Goal: Task Accomplishment & Management: Use online tool/utility

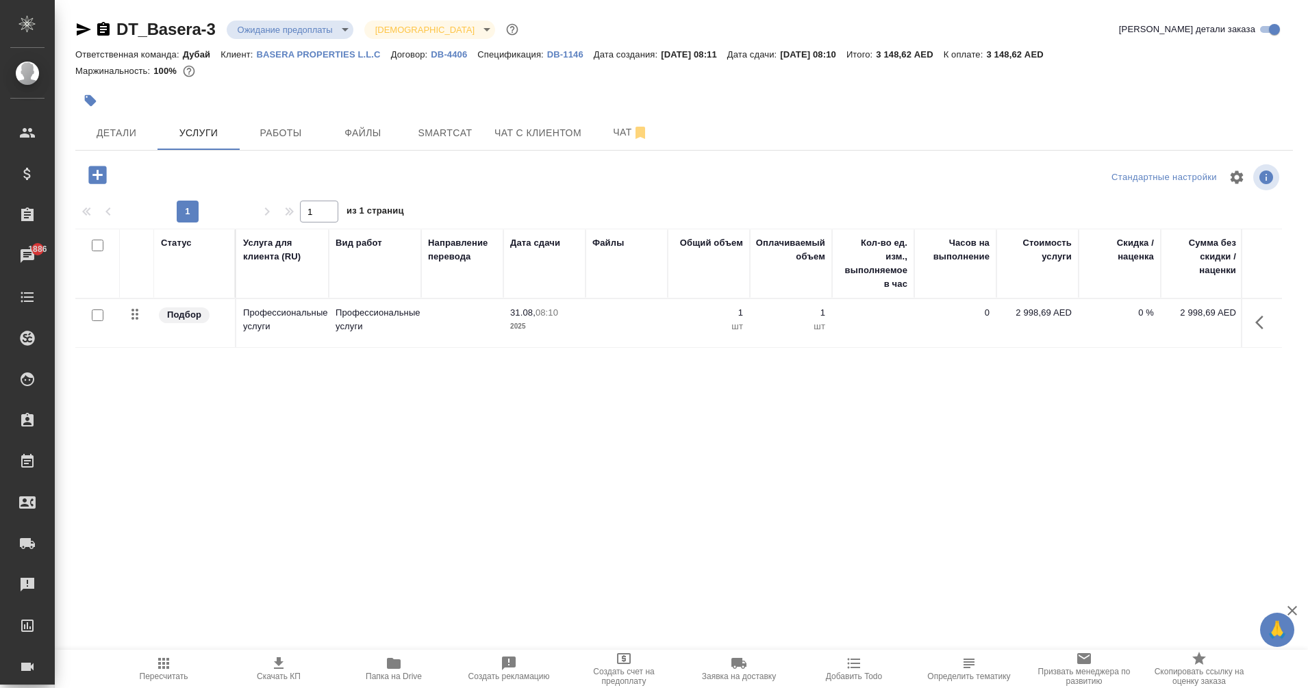
click at [573, 55] on p "DB-1146" at bounding box center [570, 54] width 47 height 10
click at [564, 55] on p "DB-1146" at bounding box center [570, 54] width 47 height 10
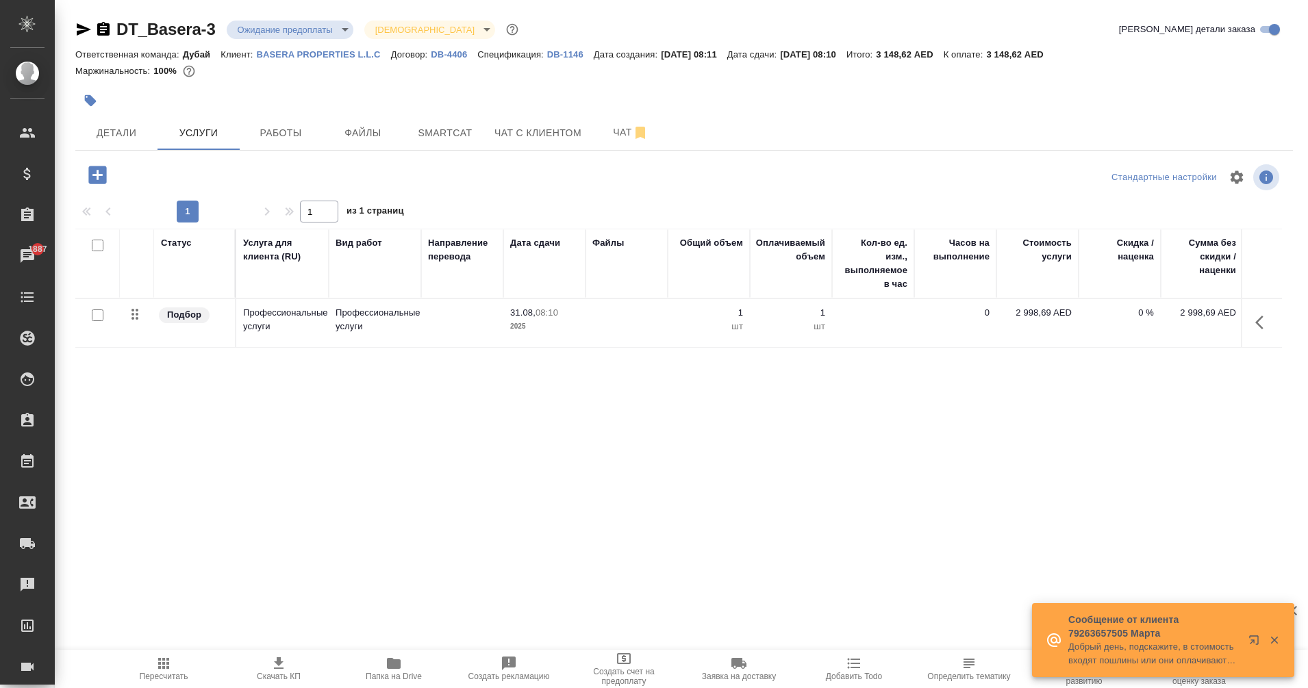
click at [300, 55] on p "BASERA PROPERTIES L.L.C" at bounding box center [324, 54] width 134 height 10
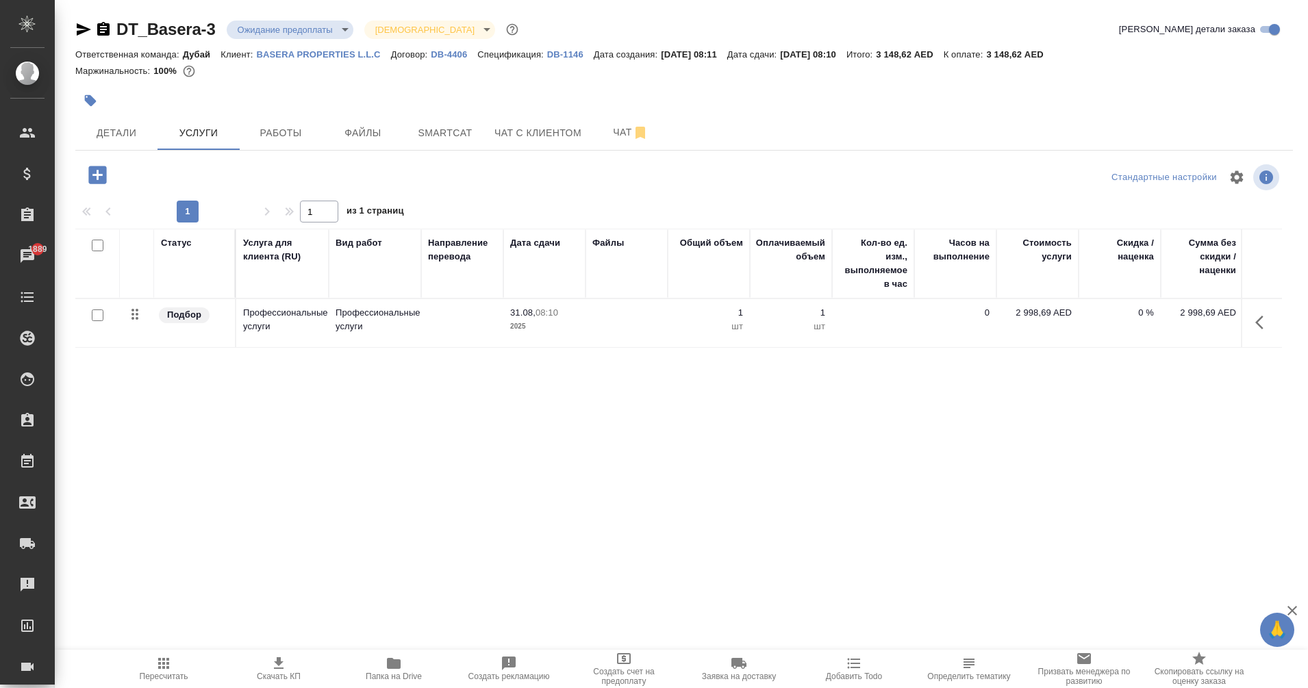
click at [343, 51] on p "BASERA PROPERTIES L.L.C" at bounding box center [324, 54] width 134 height 10
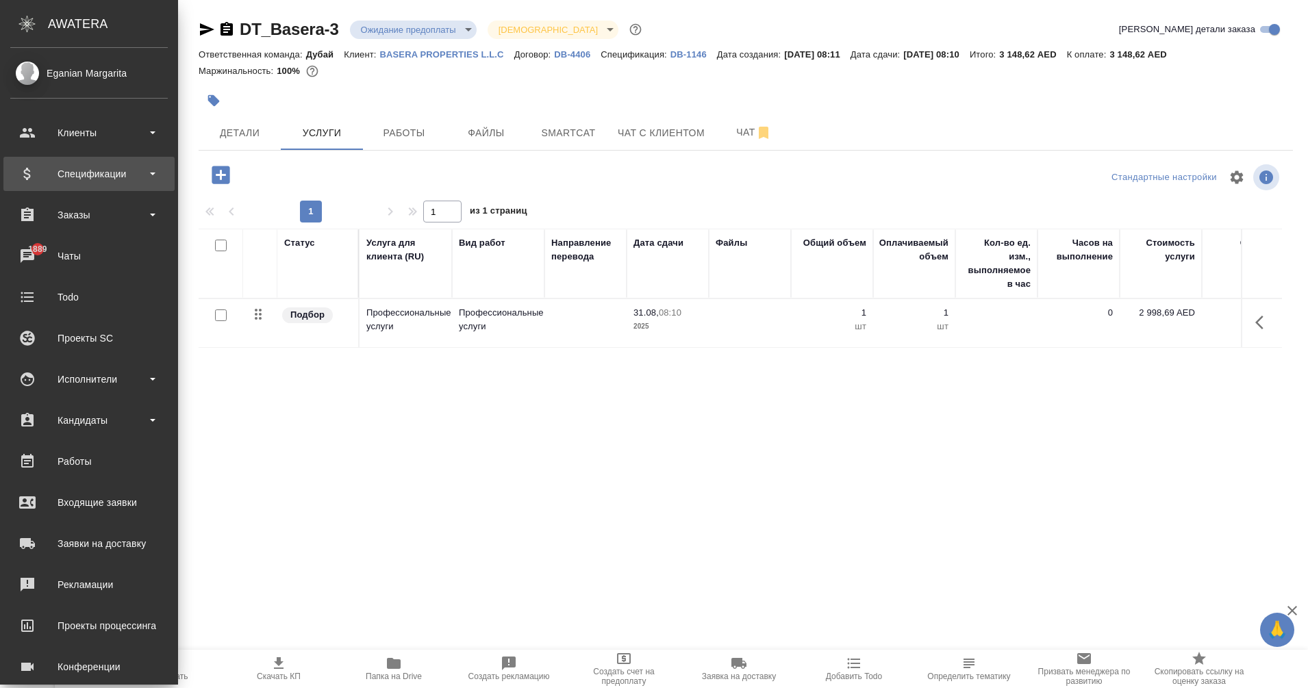
click at [72, 176] on div "Спецификации" at bounding box center [88, 174] width 157 height 21
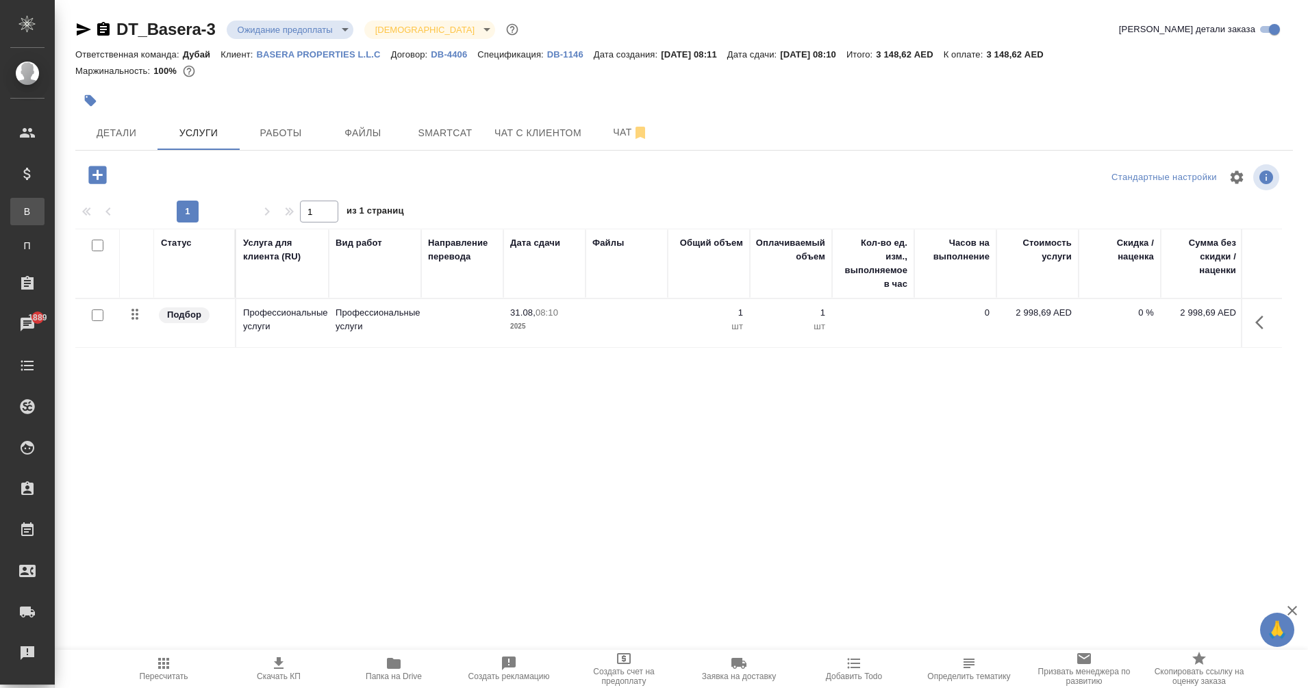
click at [21, 212] on div "Все спецификации" at bounding box center [10, 212] width 21 height 14
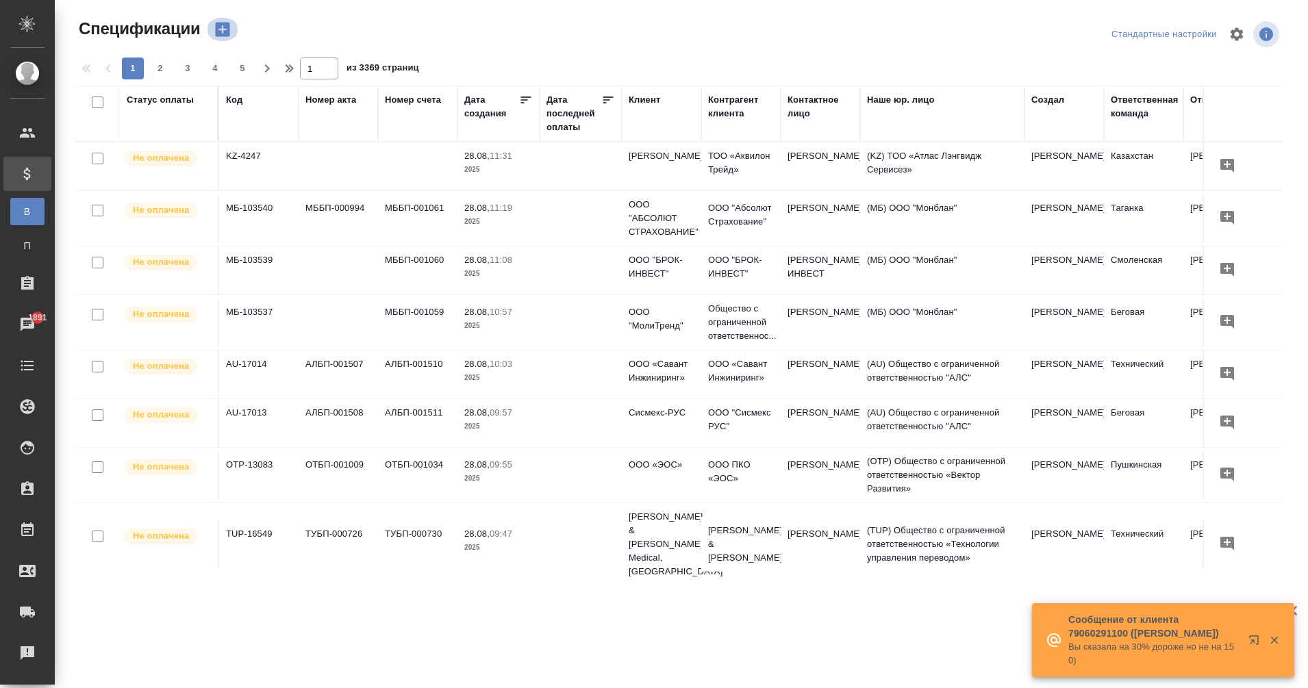
click at [227, 35] on icon "button" at bounding box center [222, 30] width 14 height 14
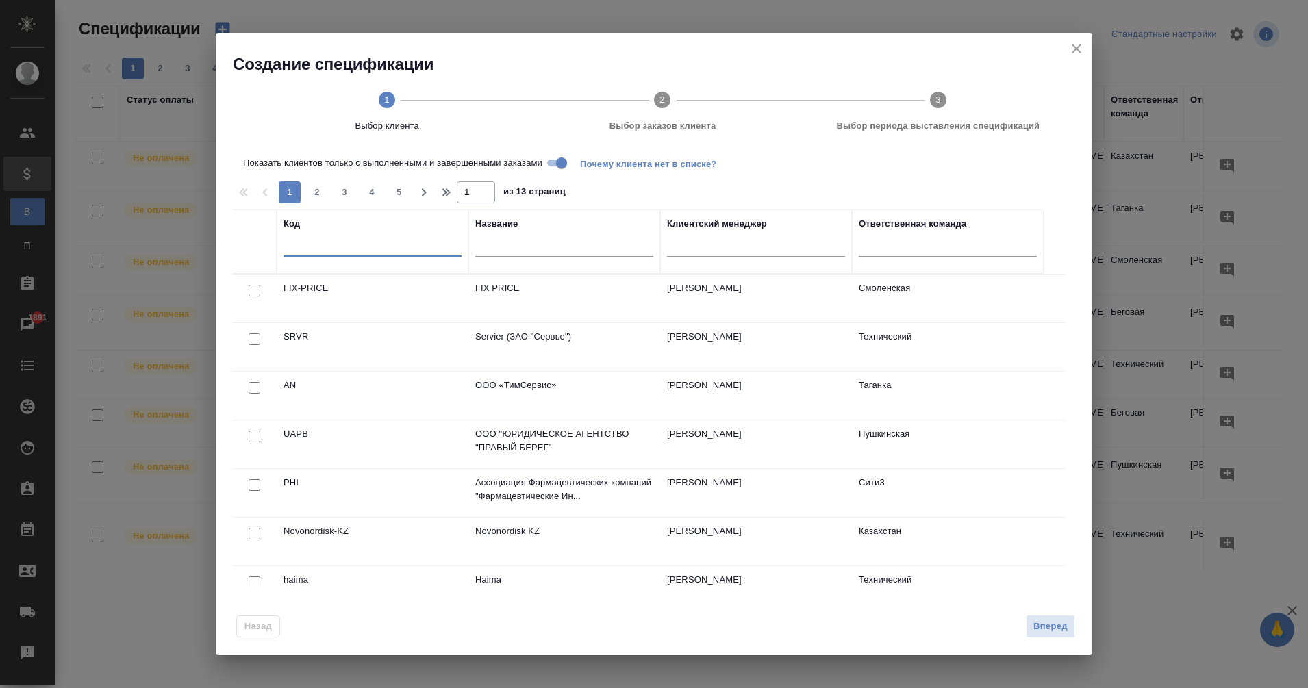
click at [353, 252] on input "text" at bounding box center [372, 247] width 178 height 17
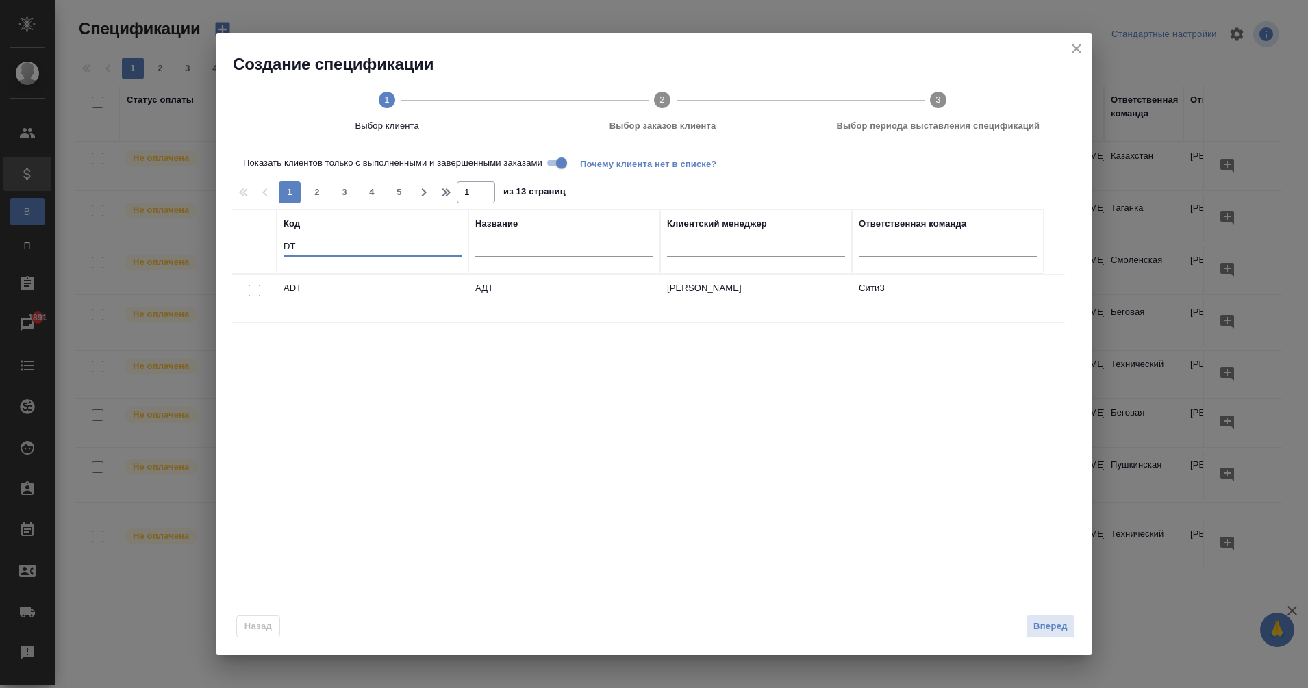
type input "DT"
click at [548, 163] on input "Показать клиентов только с выполненными и завершенными заказами" at bounding box center [561, 163] width 49 height 16
click at [320, 240] on input "DT" at bounding box center [372, 247] width 178 height 17
drag, startPoint x: 368, startPoint y: 250, endPoint x: 239, endPoint y: 253, distance: 129.5
click at [239, 253] on tr "Код DT Название Клиентский менеджер Ответственная команда" at bounding box center [637, 242] width 811 height 64
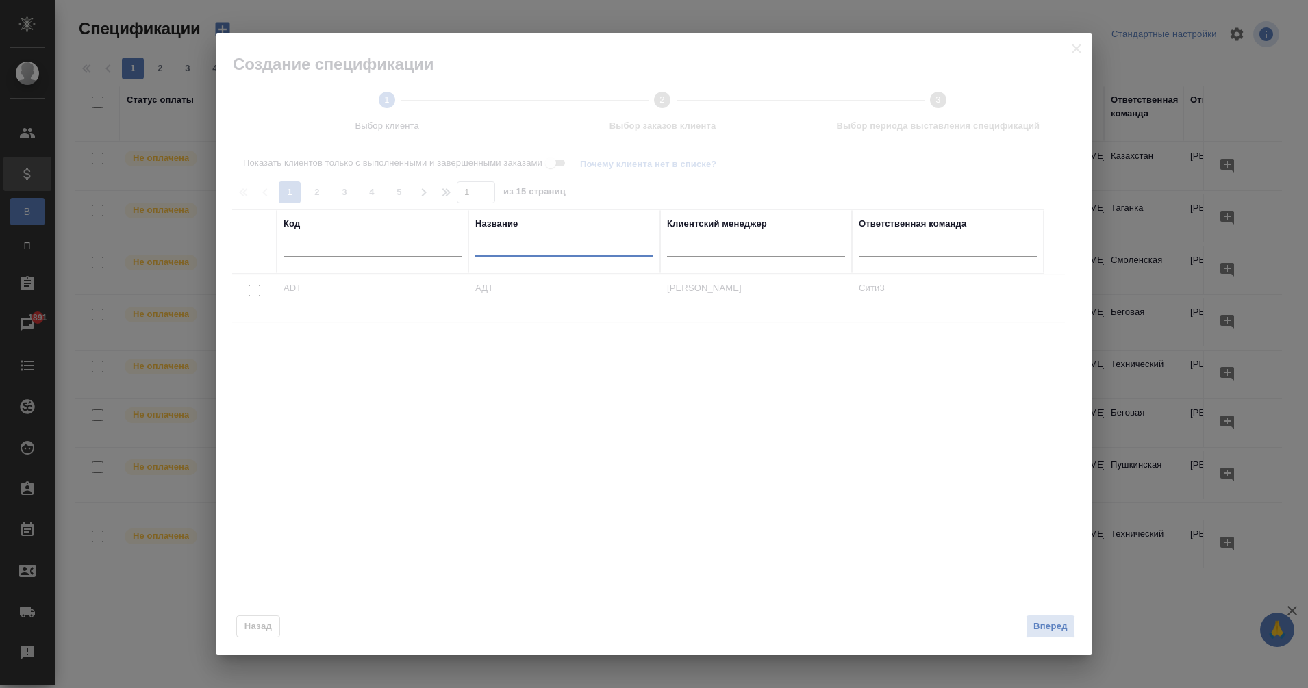
click at [505, 252] on input "text" at bounding box center [564, 247] width 178 height 17
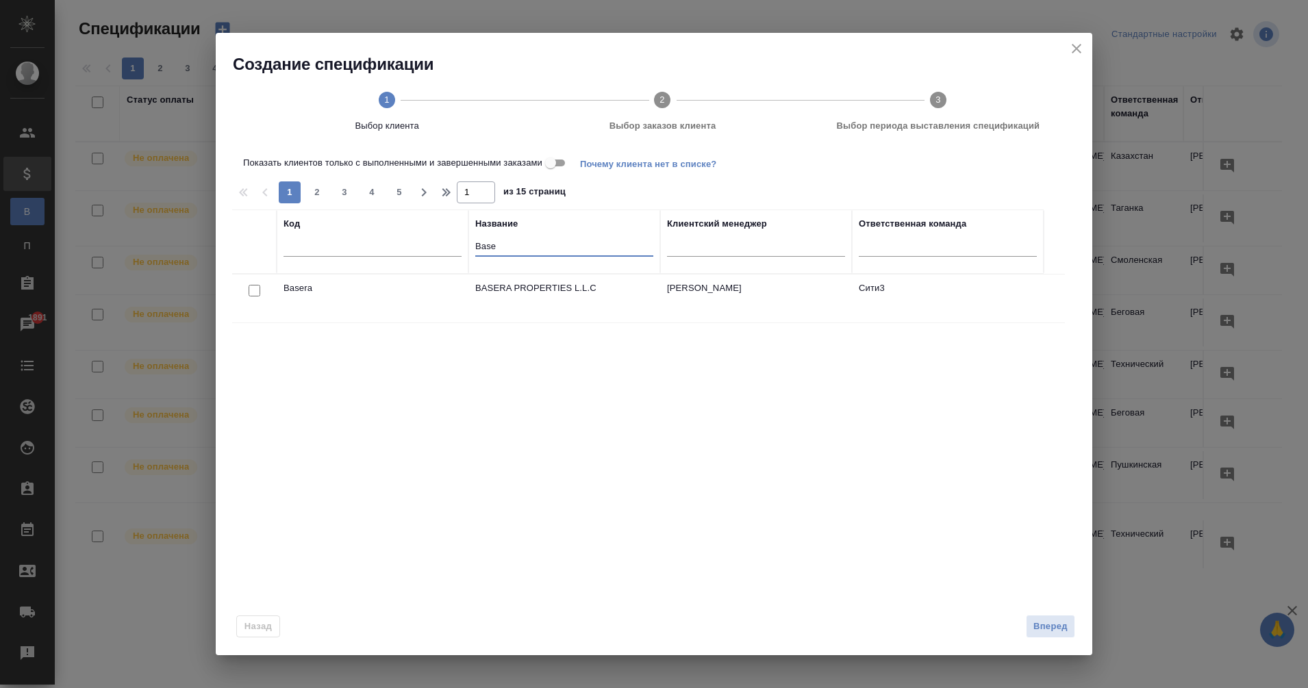
type input "Base"
click at [253, 292] on input "checkbox" at bounding box center [255, 291] width 12 height 12
checkbox input "true"
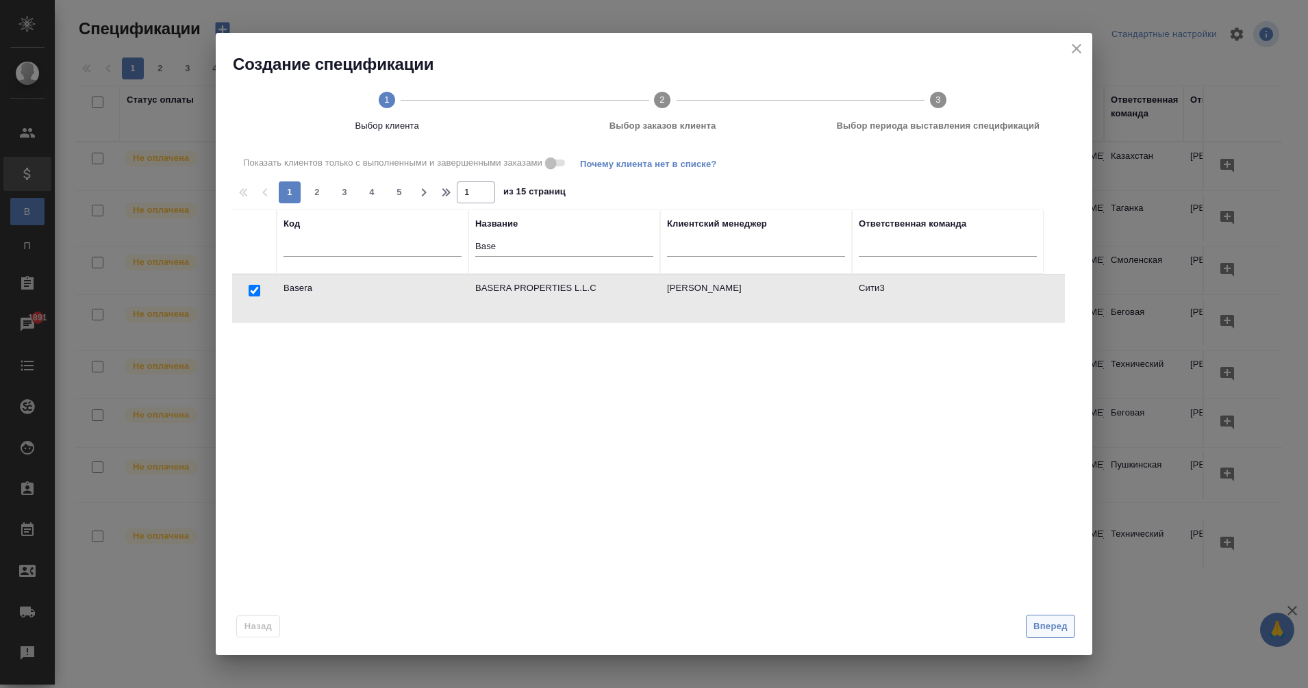
click at [1050, 627] on span "Вперед" at bounding box center [1050, 627] width 34 height 16
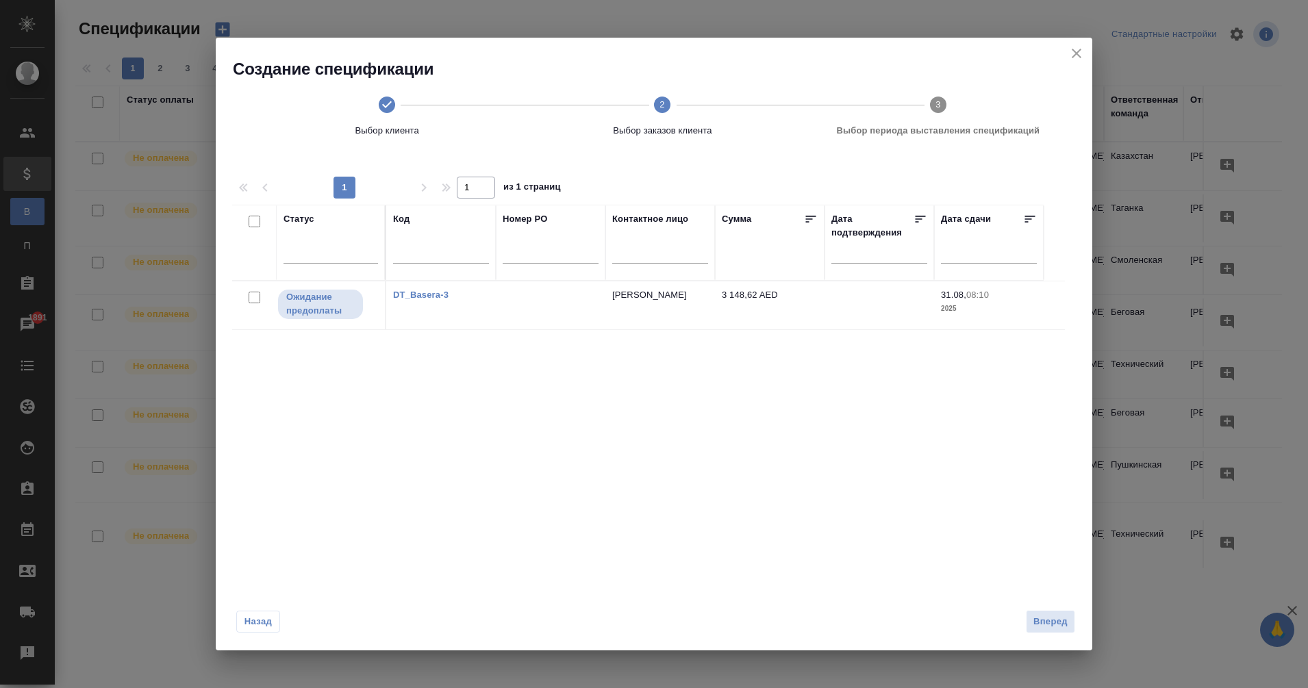
click at [254, 300] on input "checkbox" at bounding box center [255, 298] width 12 height 12
checkbox input "true"
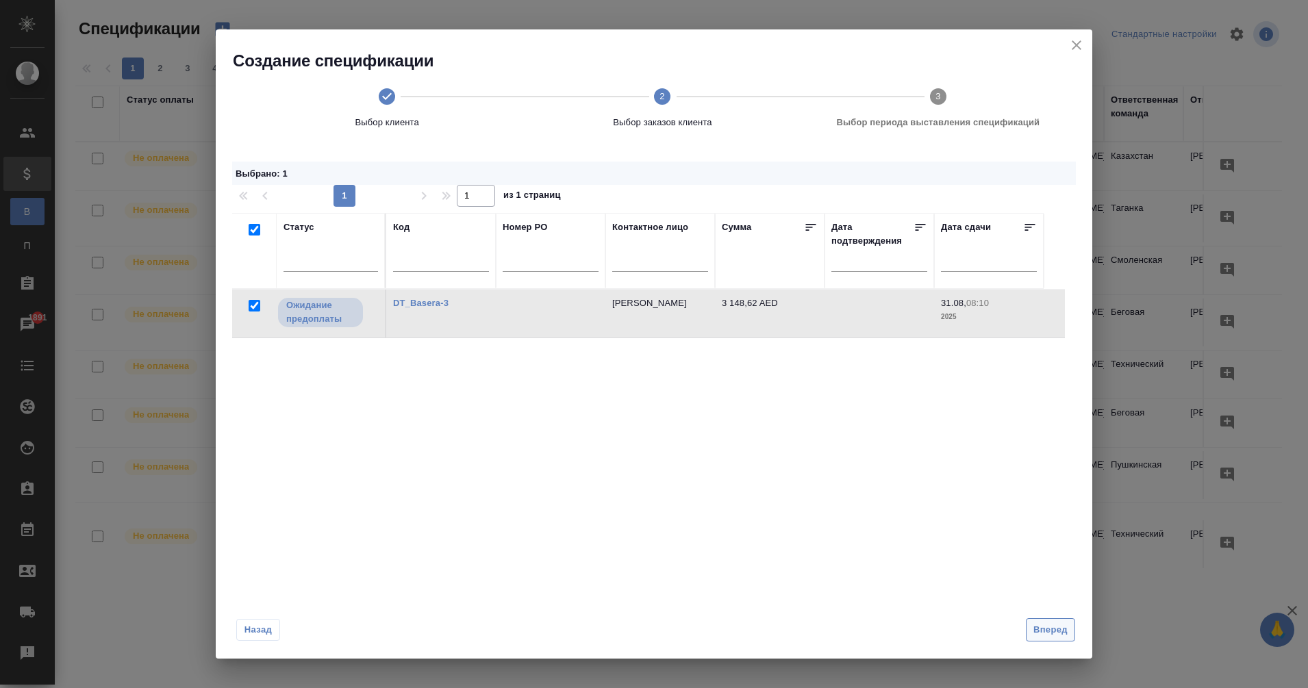
click at [1046, 625] on span "Вперед" at bounding box center [1050, 630] width 34 height 16
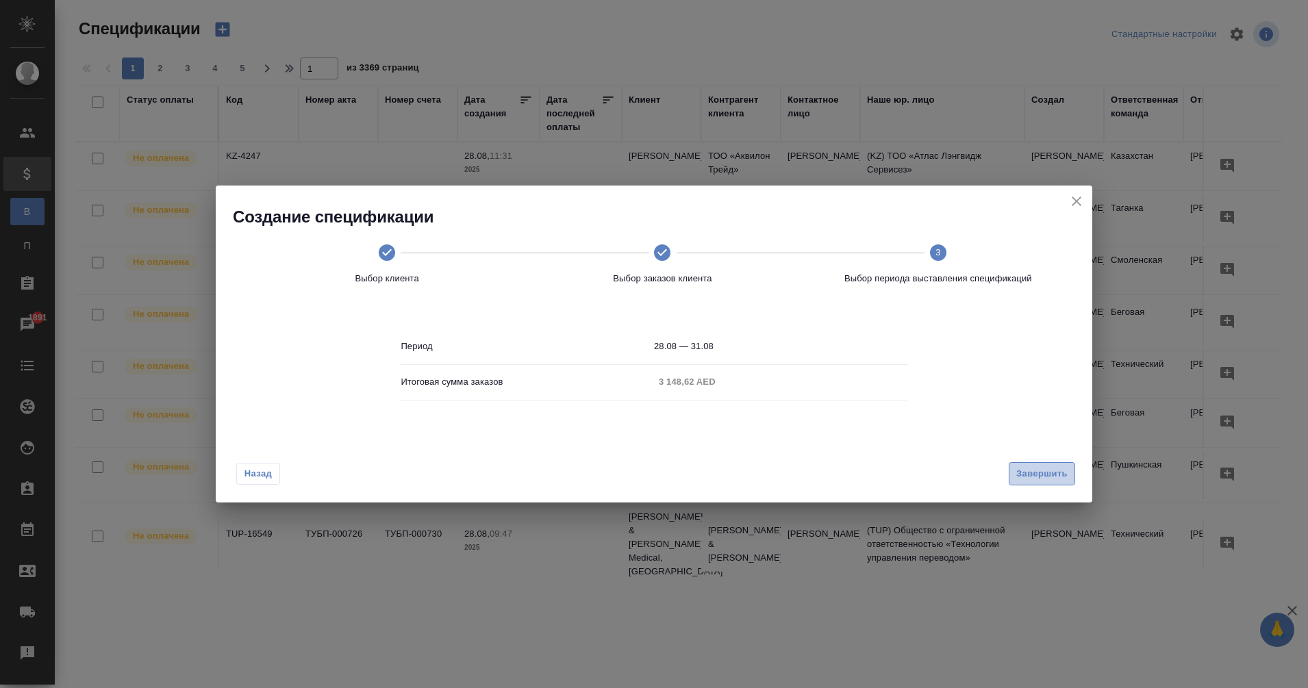
click at [1028, 474] on span "Завершить" at bounding box center [1041, 474] width 51 height 16
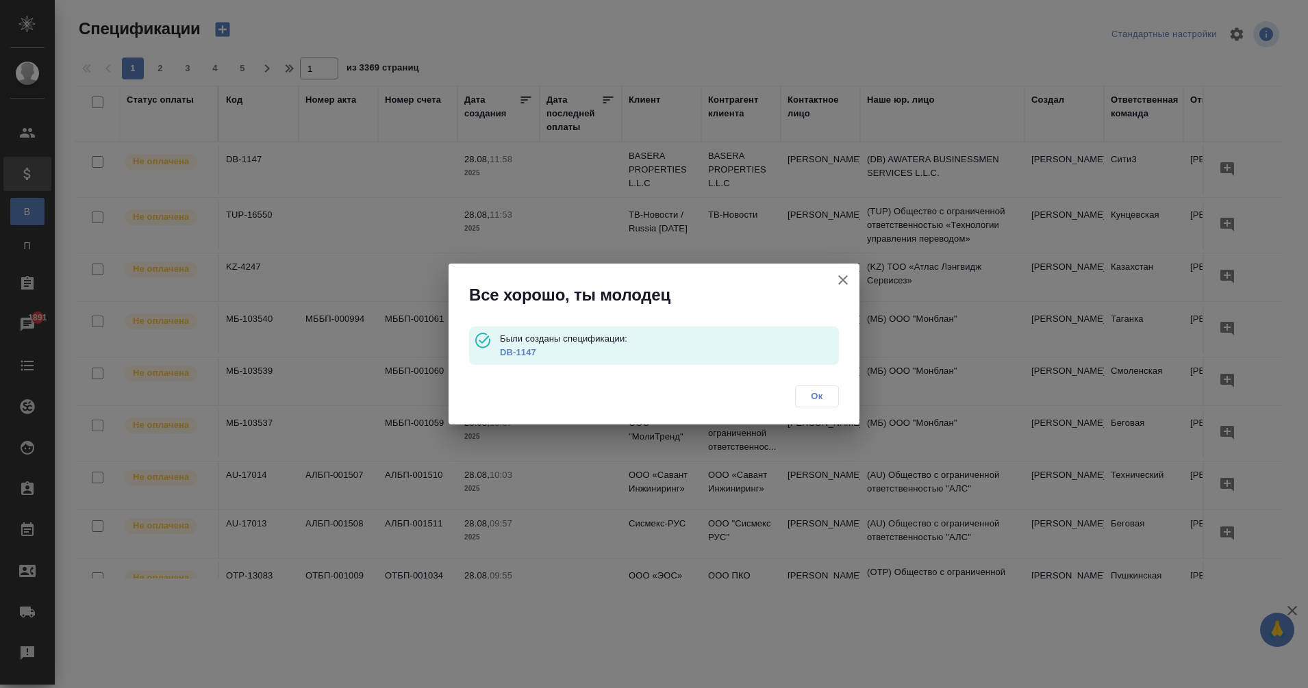
click at [808, 399] on span "Ок" at bounding box center [817, 397] width 29 height 14
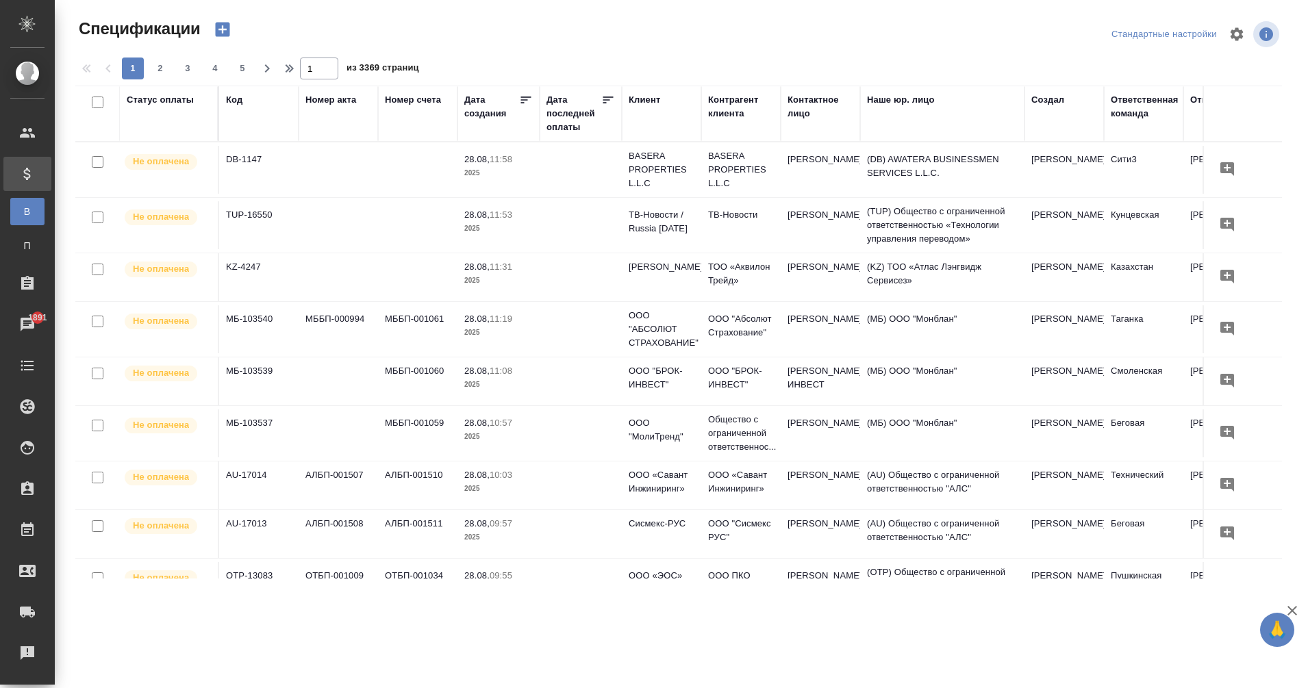
click at [256, 154] on td "DB-1147" at bounding box center [258, 170] width 79 height 48
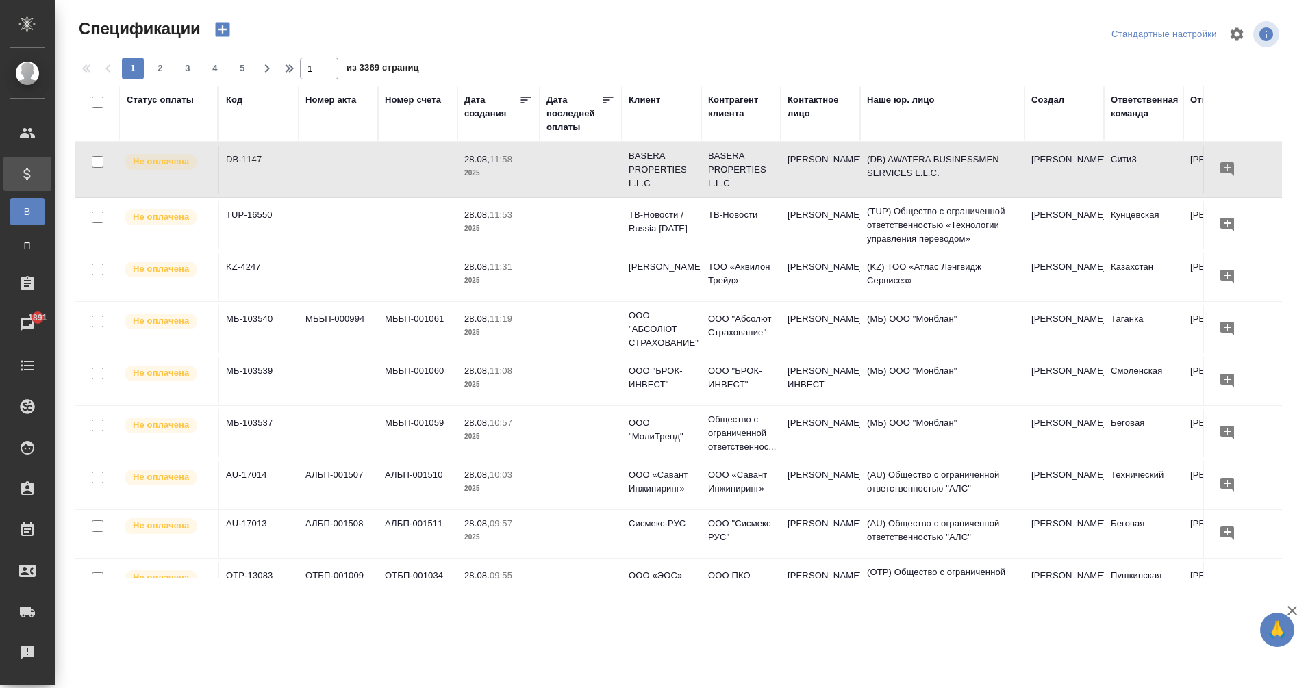
click at [256, 154] on td "DB-1147" at bounding box center [258, 170] width 79 height 48
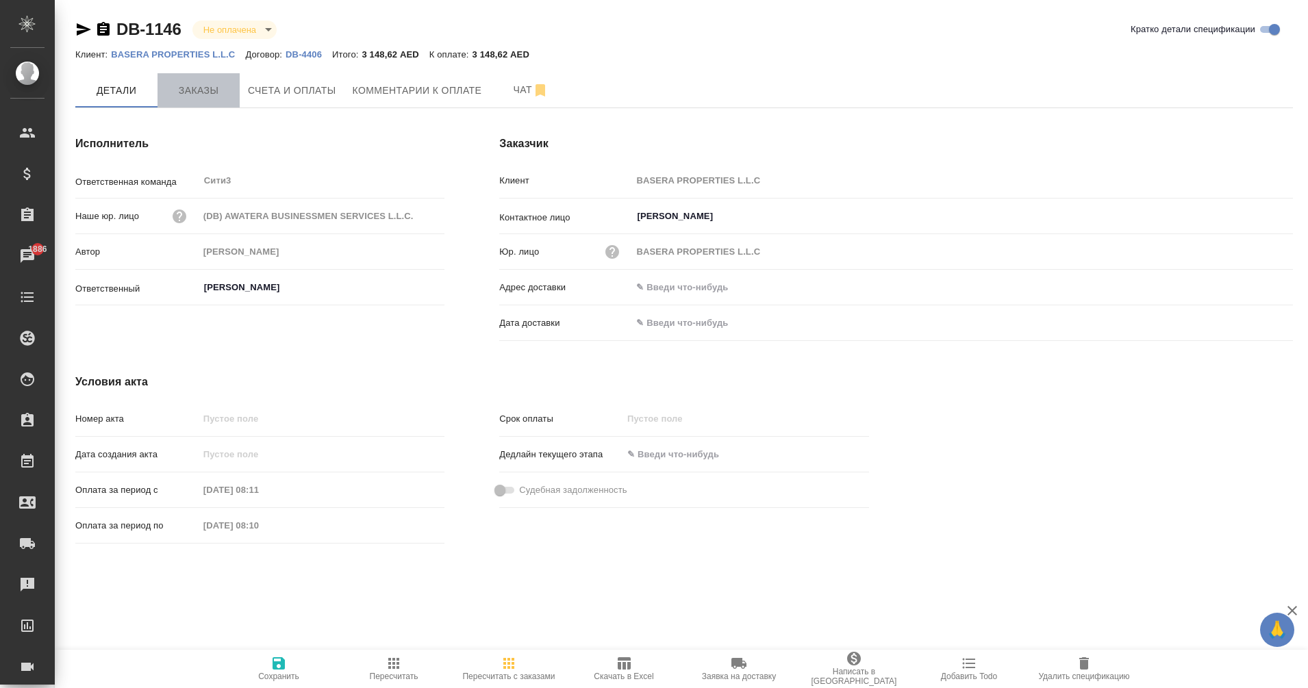
click at [220, 92] on span "Заказы" at bounding box center [199, 90] width 66 height 17
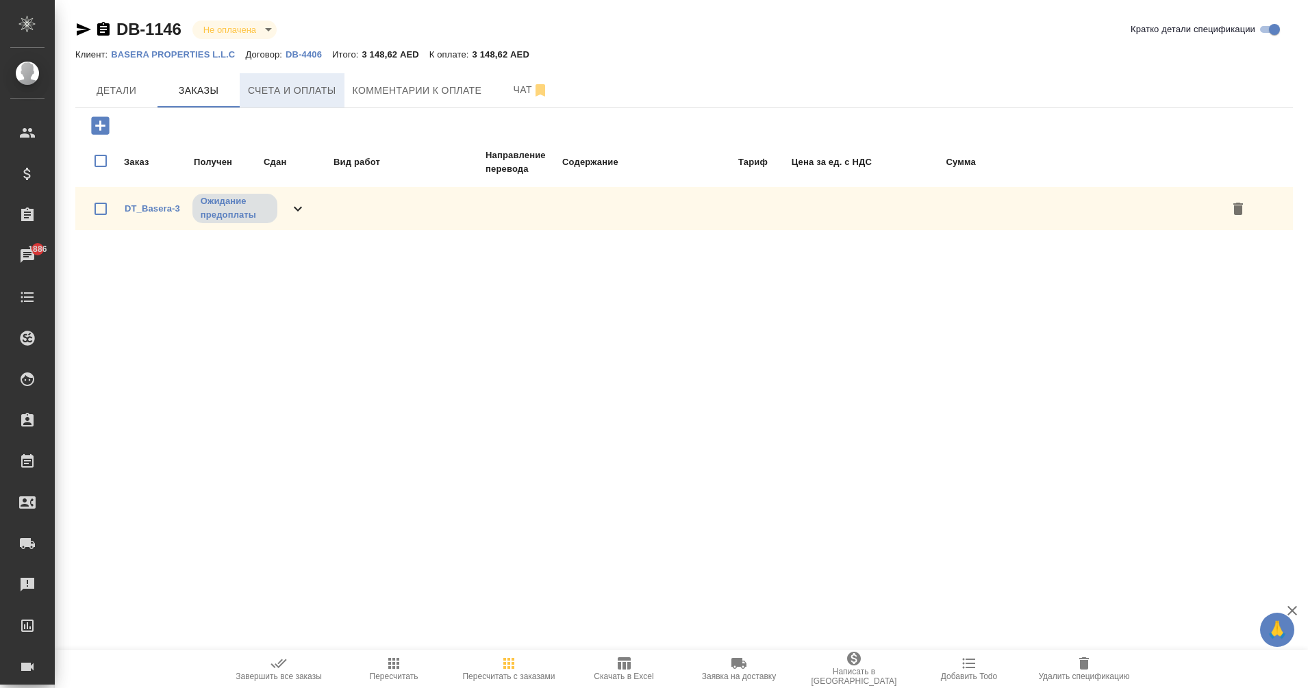
click at [295, 86] on span "Счета и оплаты" at bounding box center [292, 90] width 88 height 17
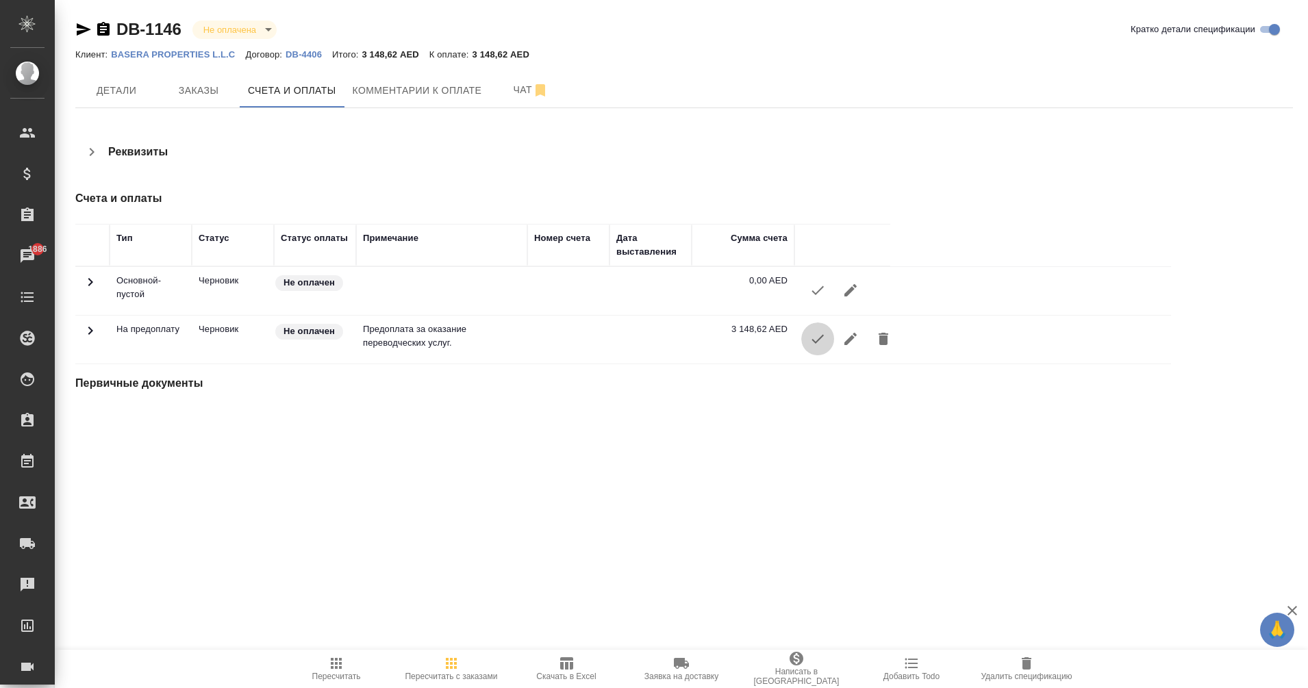
click at [820, 342] on icon "button" at bounding box center [817, 339] width 16 height 16
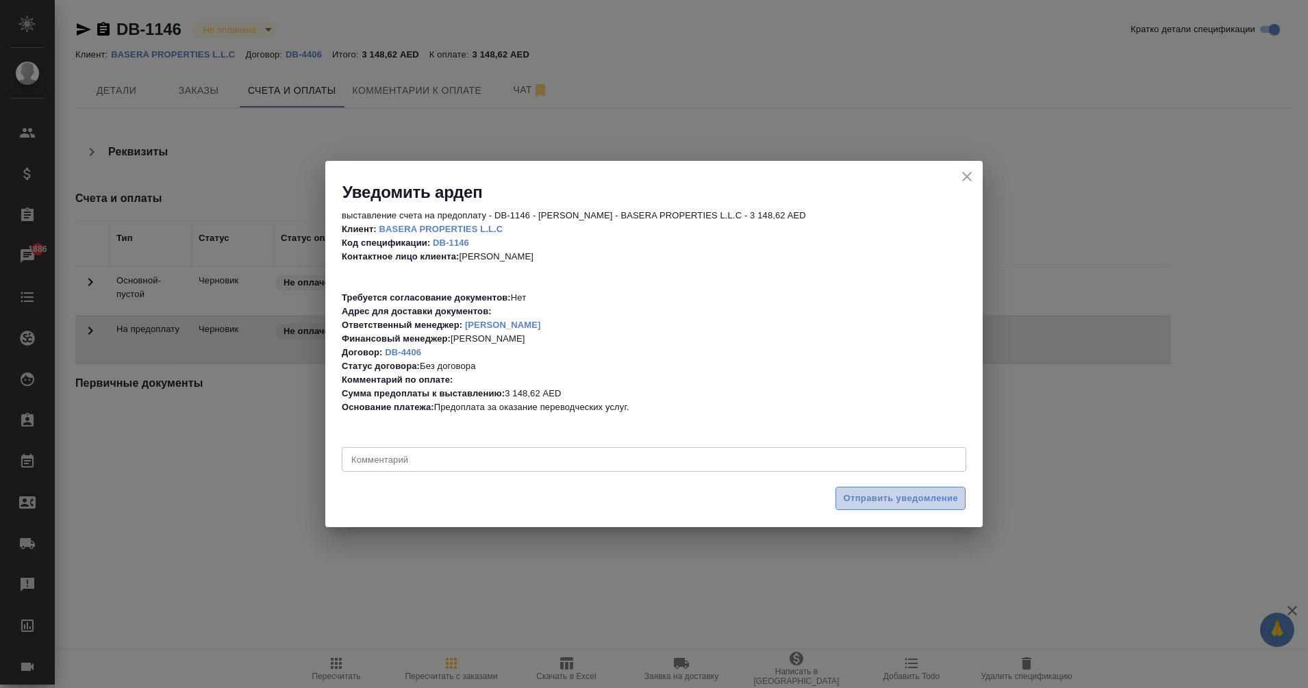
click at [906, 503] on span "Отправить уведомление" at bounding box center [900, 499] width 115 height 16
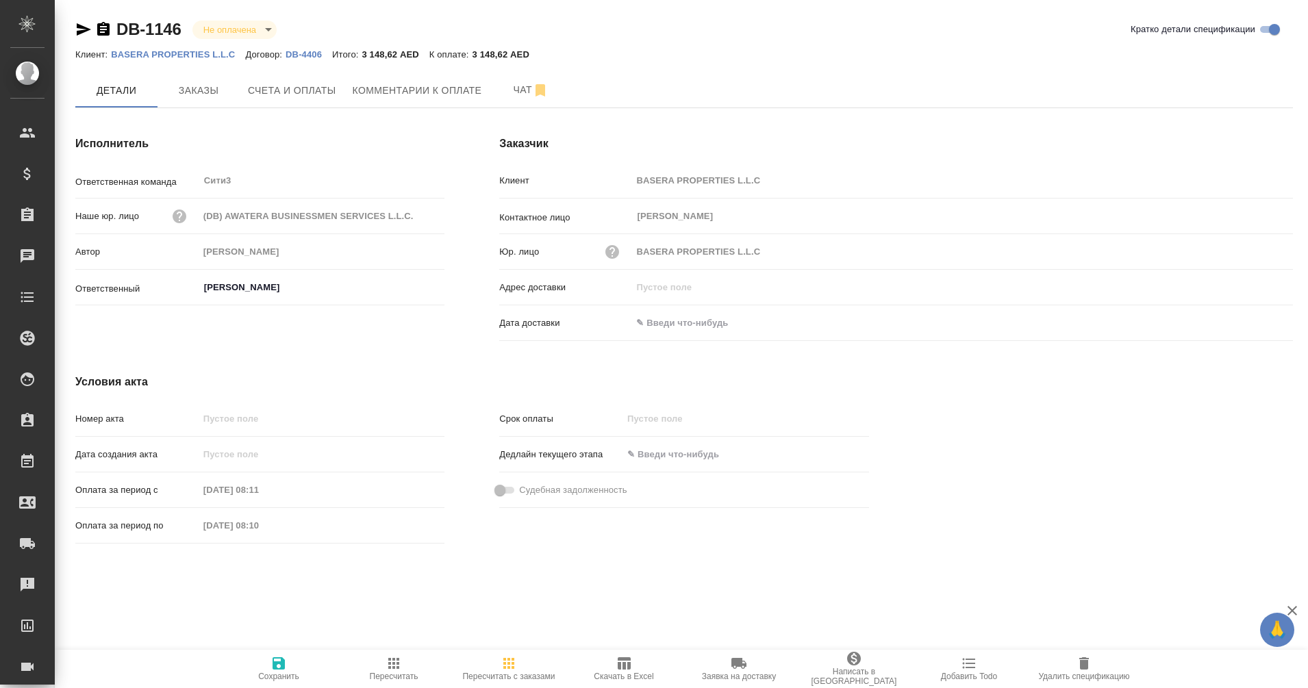
click at [81, 31] on icon "button" at bounding box center [84, 29] width 14 height 12
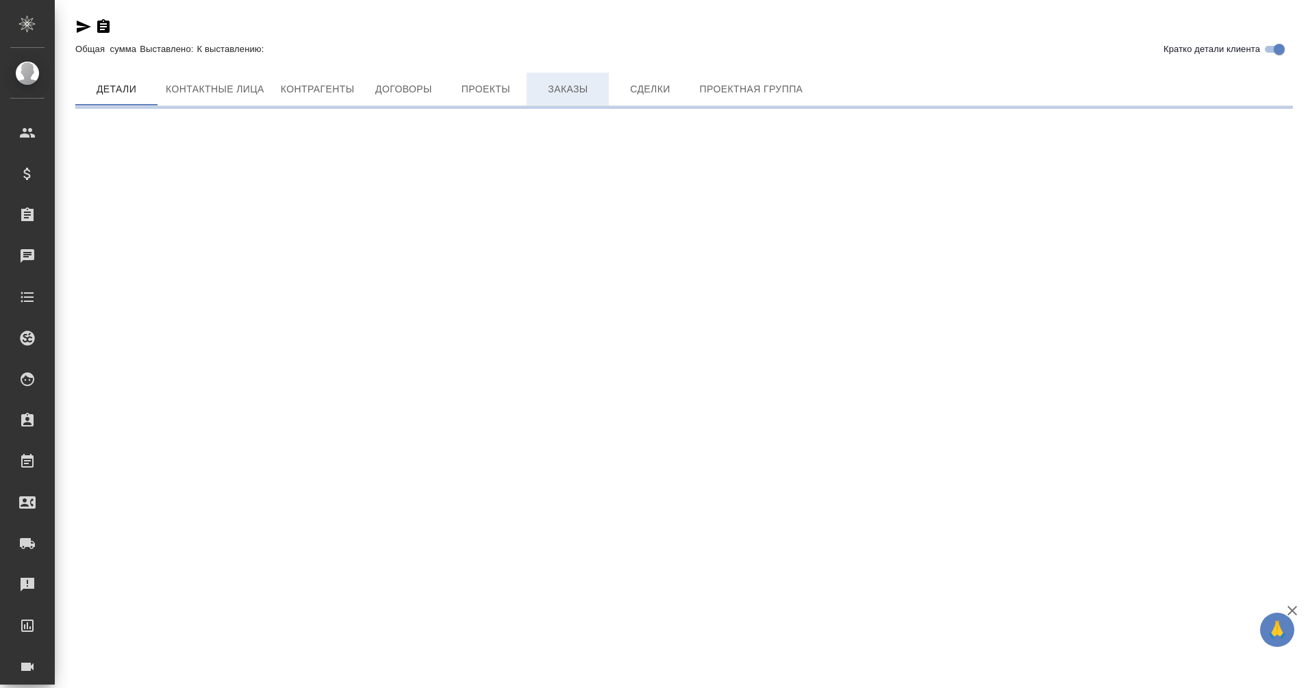
click at [588, 84] on span "Заказы" at bounding box center [568, 89] width 66 height 17
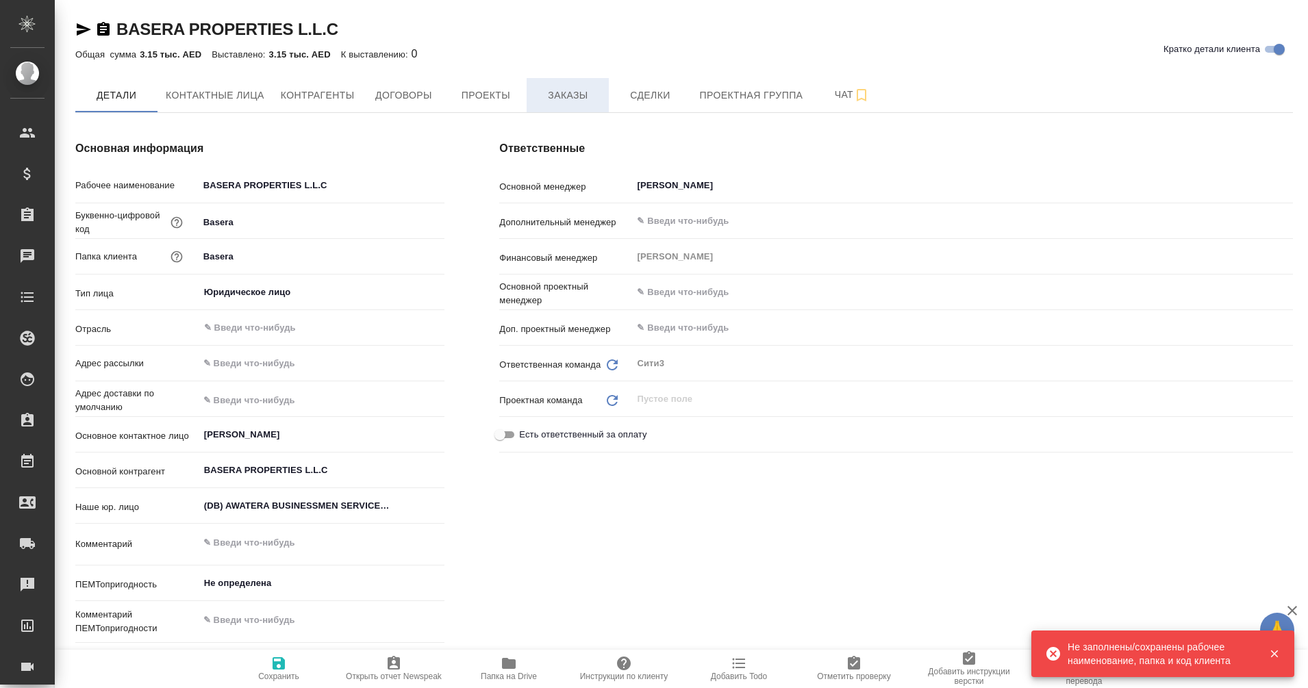
type textarea "x"
click at [588, 84] on button "Заказы" at bounding box center [568, 95] width 82 height 34
type textarea "x"
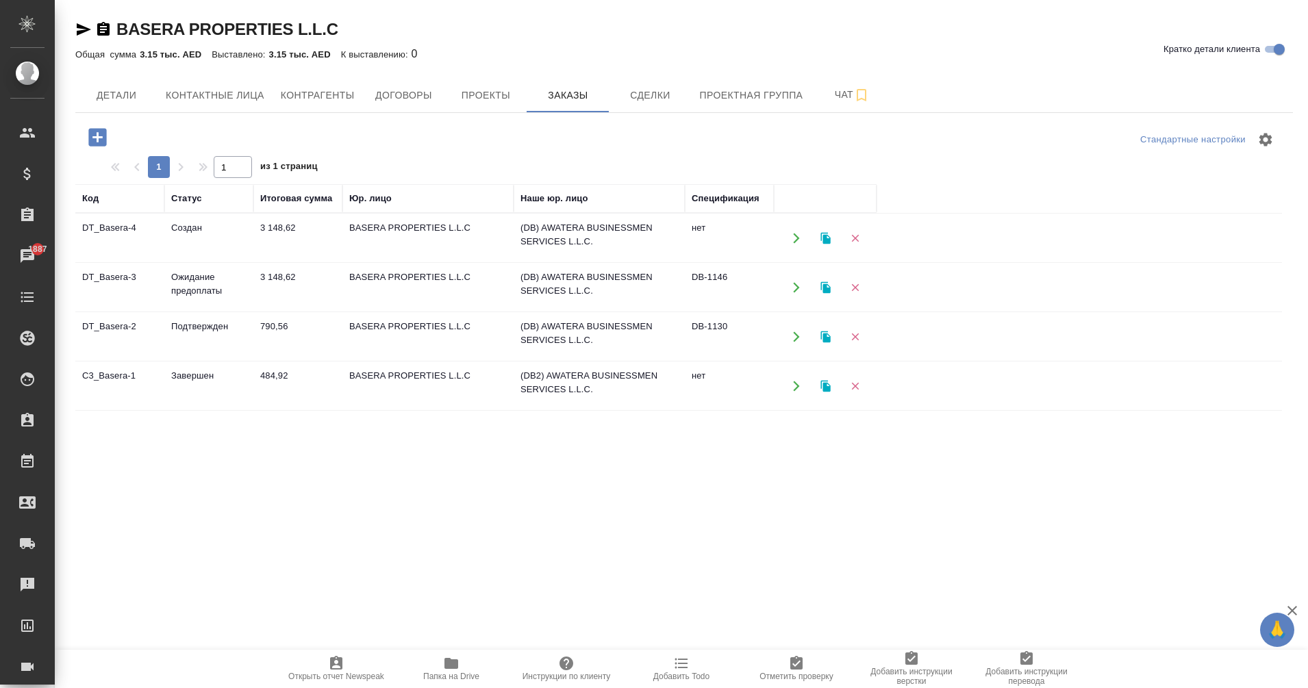
click at [117, 231] on td "DT_Basera-4" at bounding box center [119, 238] width 89 height 48
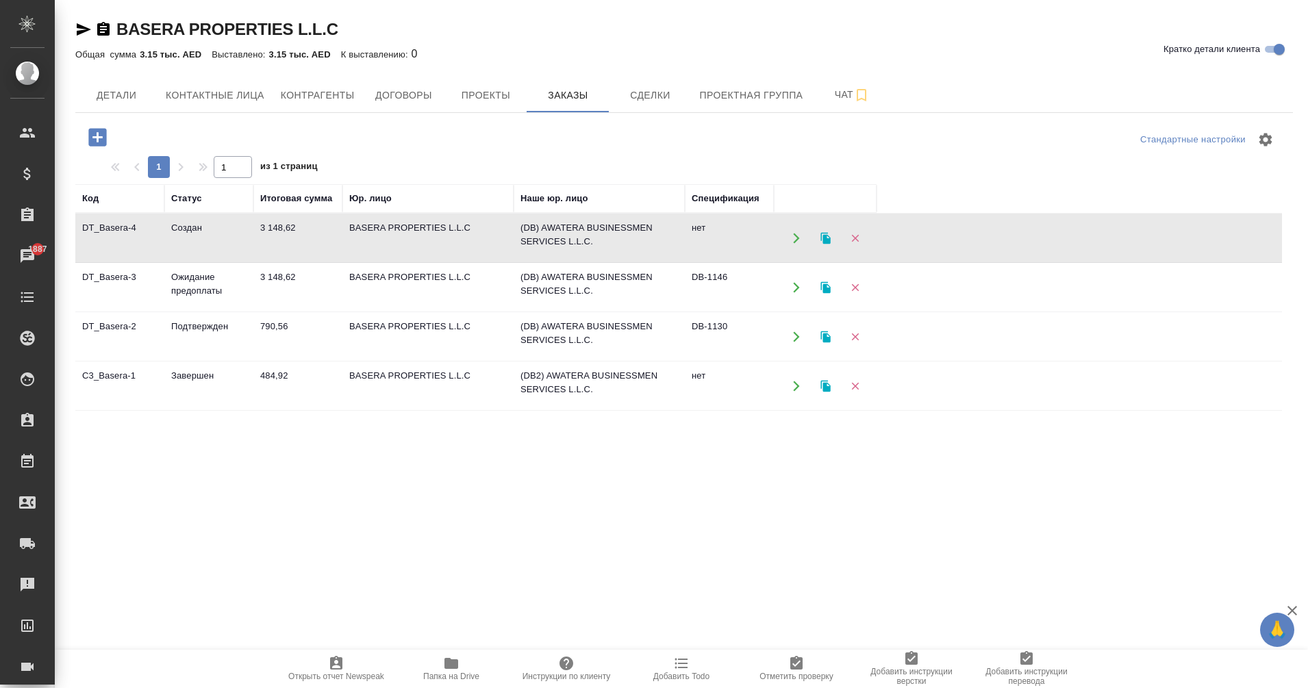
click at [117, 231] on td "DT_Basera-4" at bounding box center [119, 238] width 89 height 48
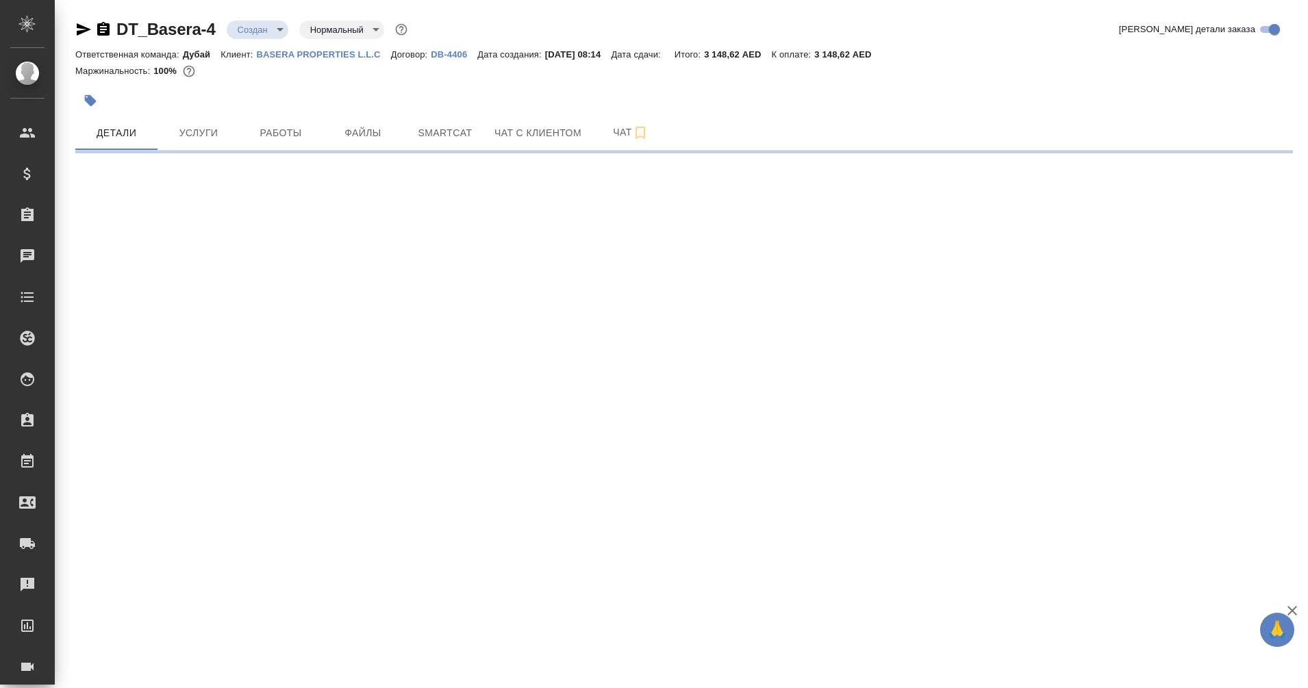
select select "RU"
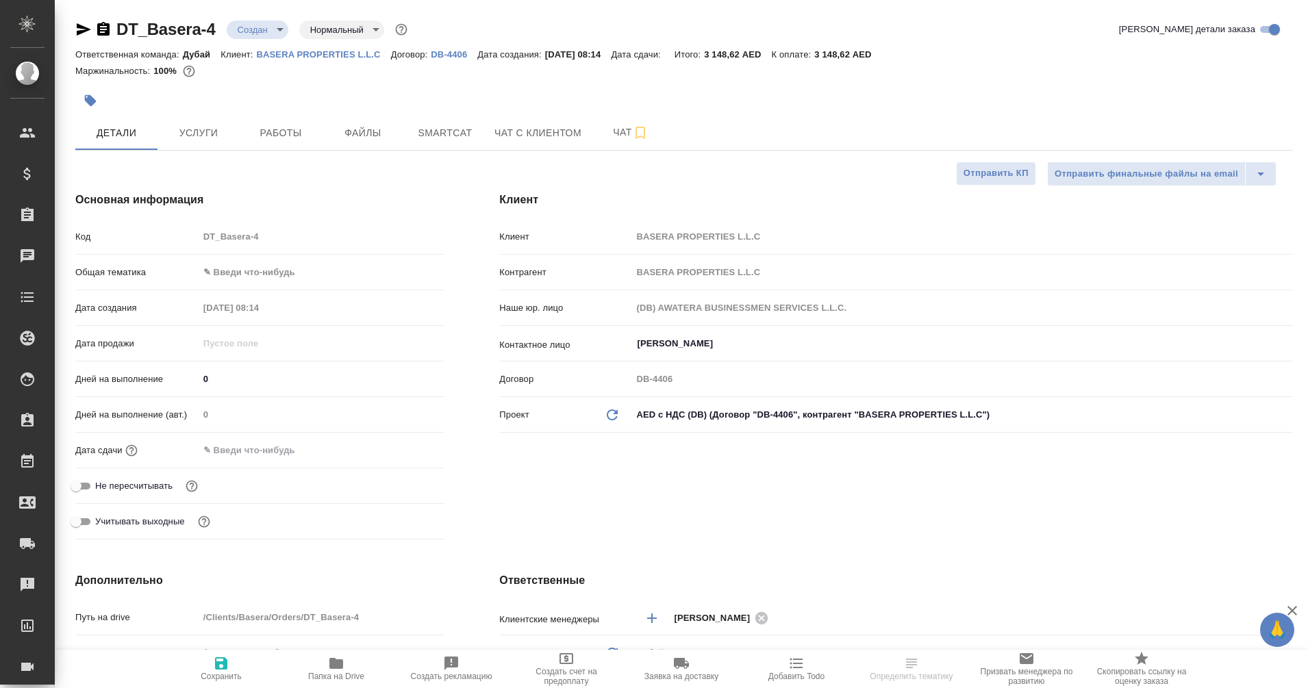
type textarea "x"
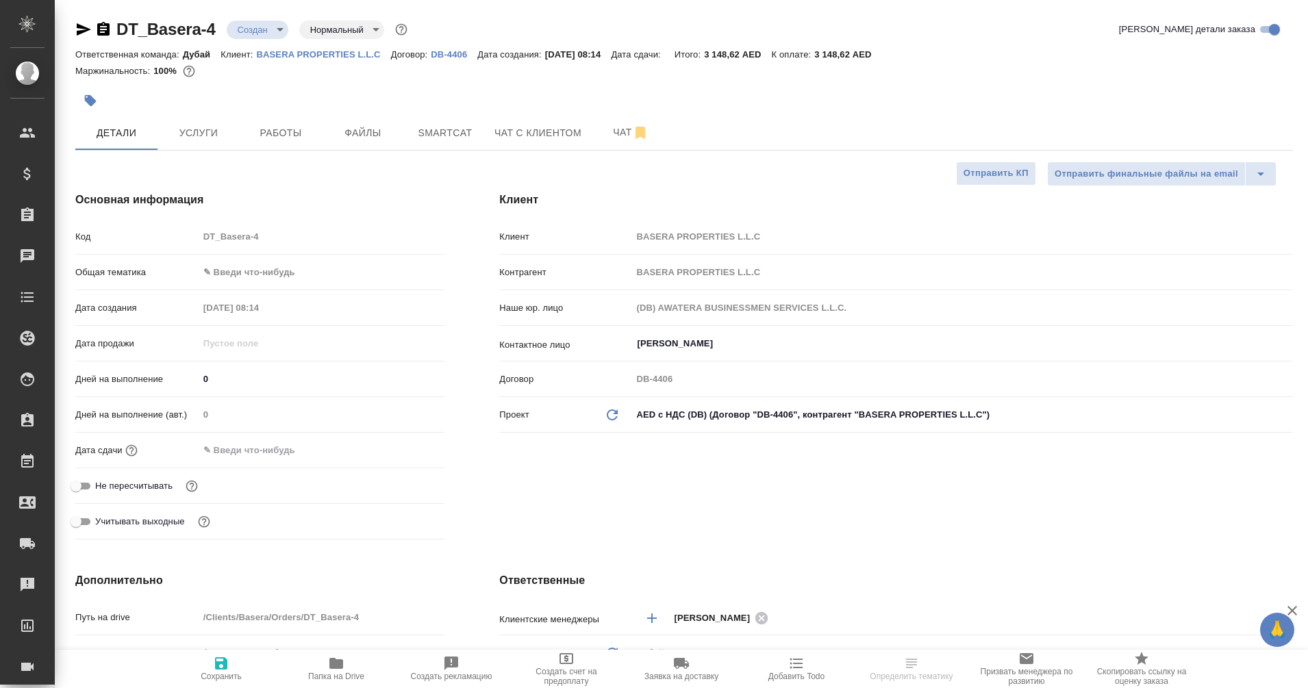
type textarea "x"
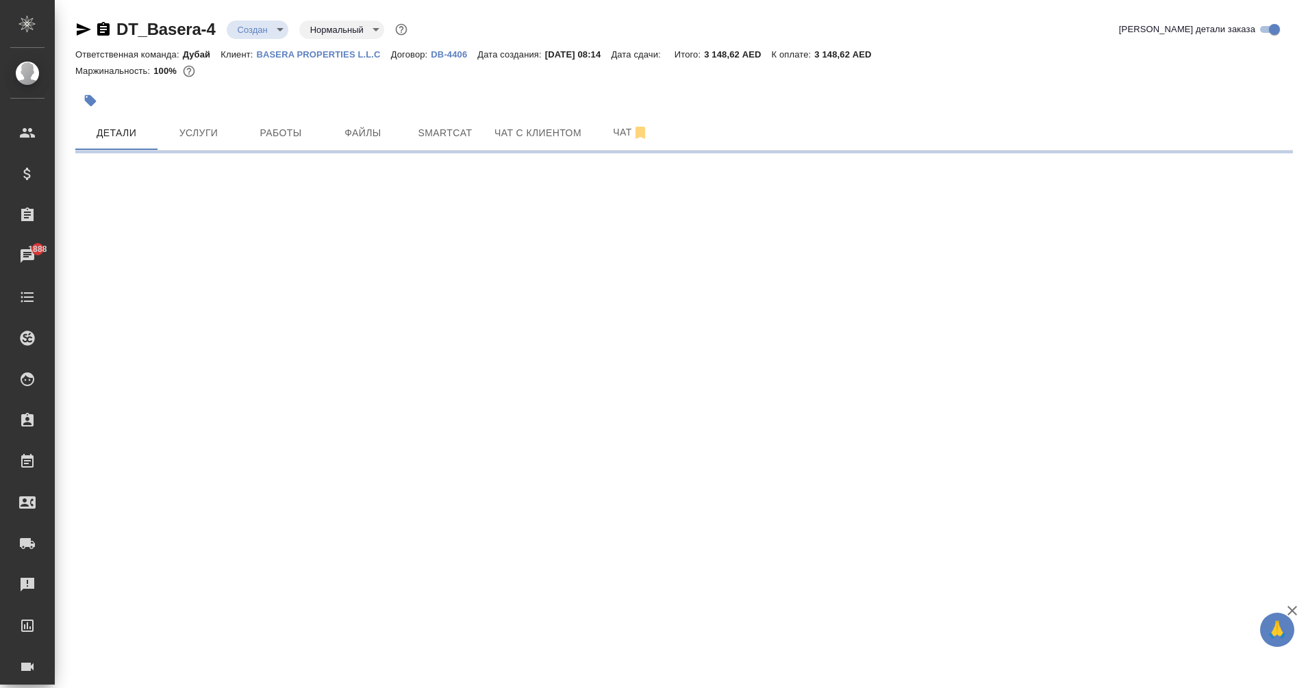
select select "RU"
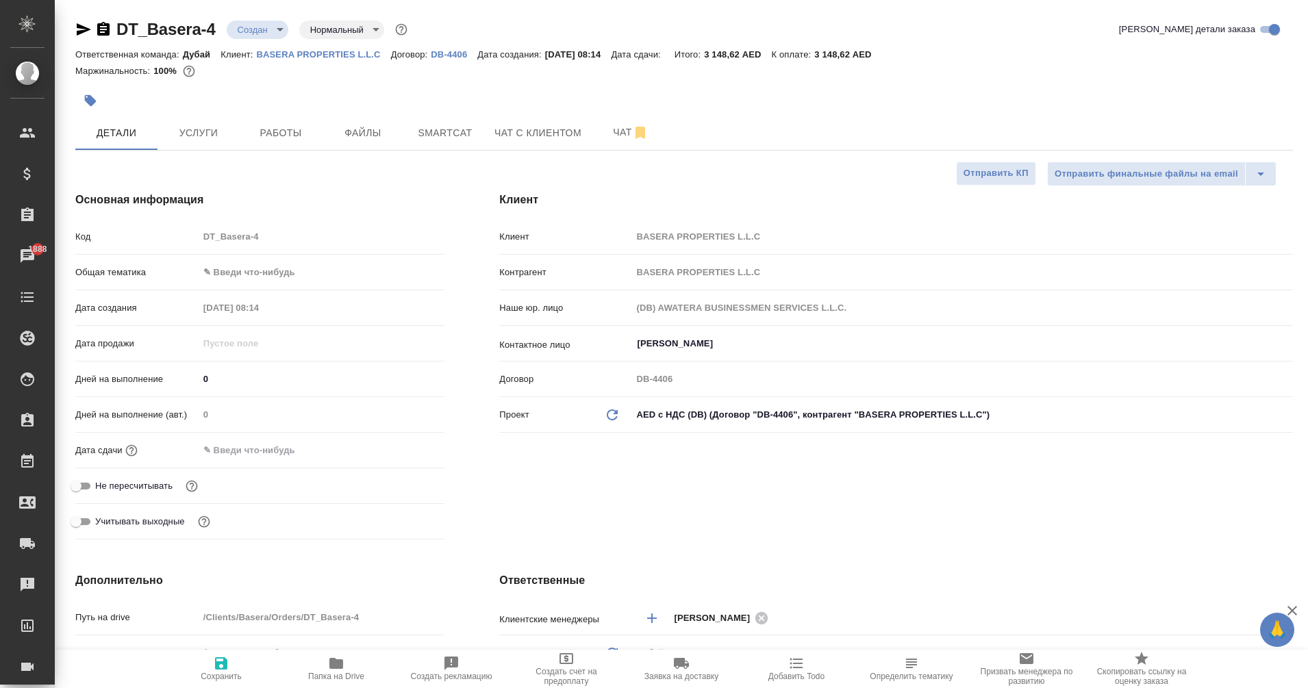
type textarea "x"
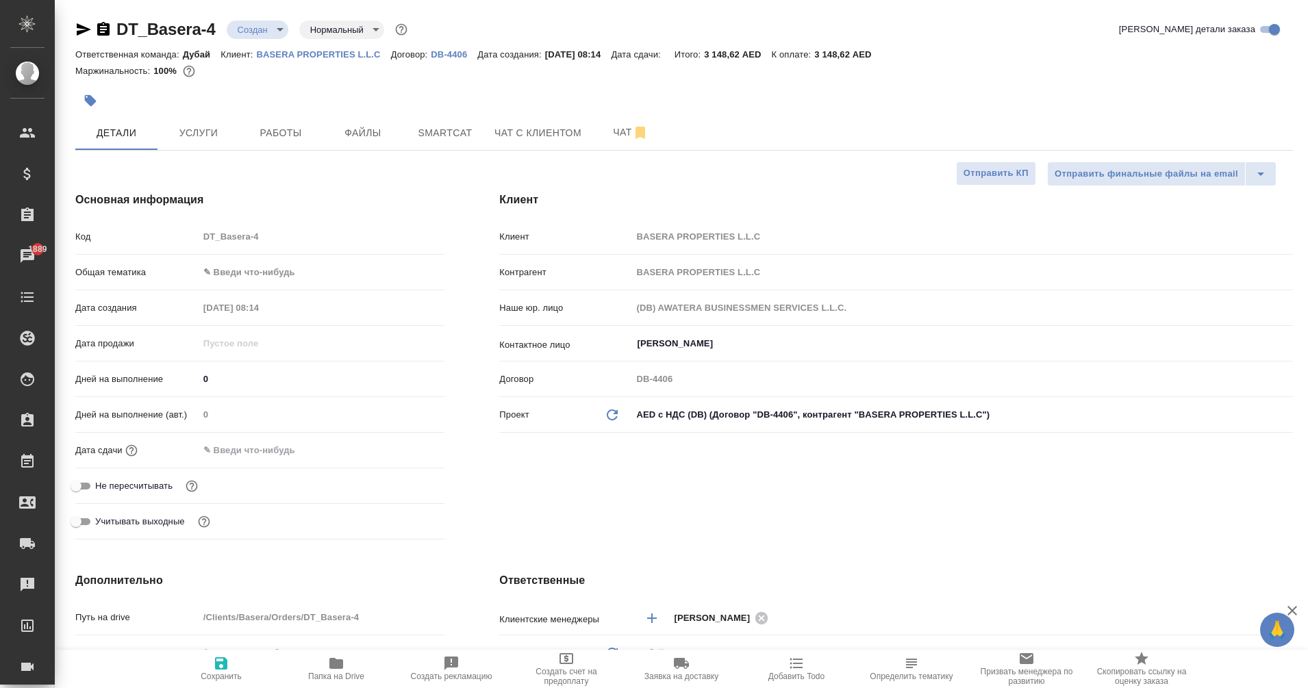
type textarea "x"
click at [222, 134] on span "Услуги" at bounding box center [199, 133] width 66 height 17
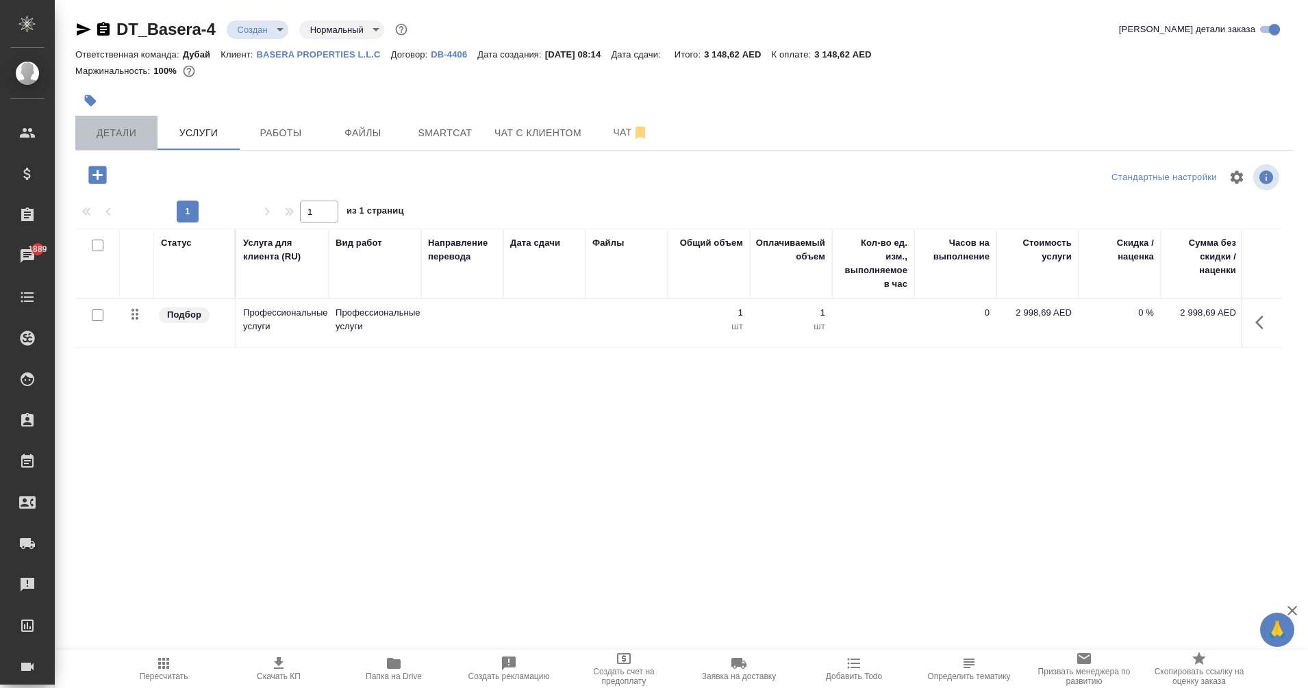
click at [116, 144] on button "Детали" at bounding box center [116, 133] width 82 height 34
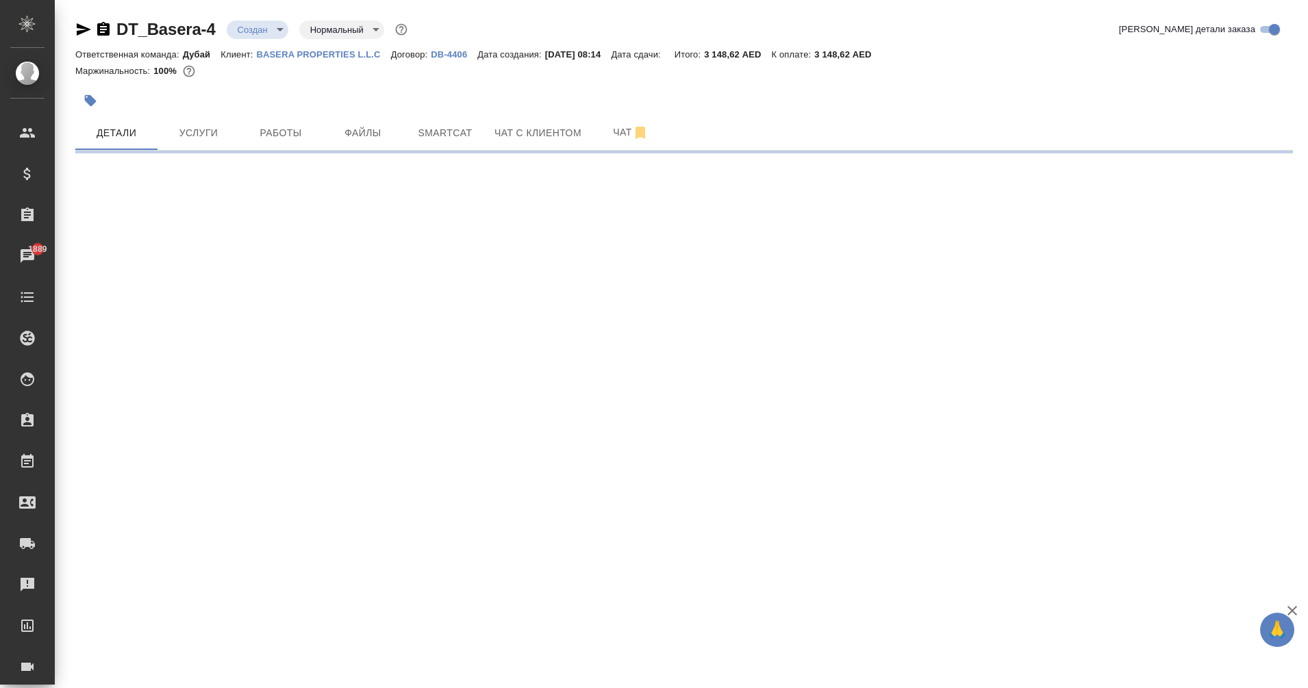
select select "RU"
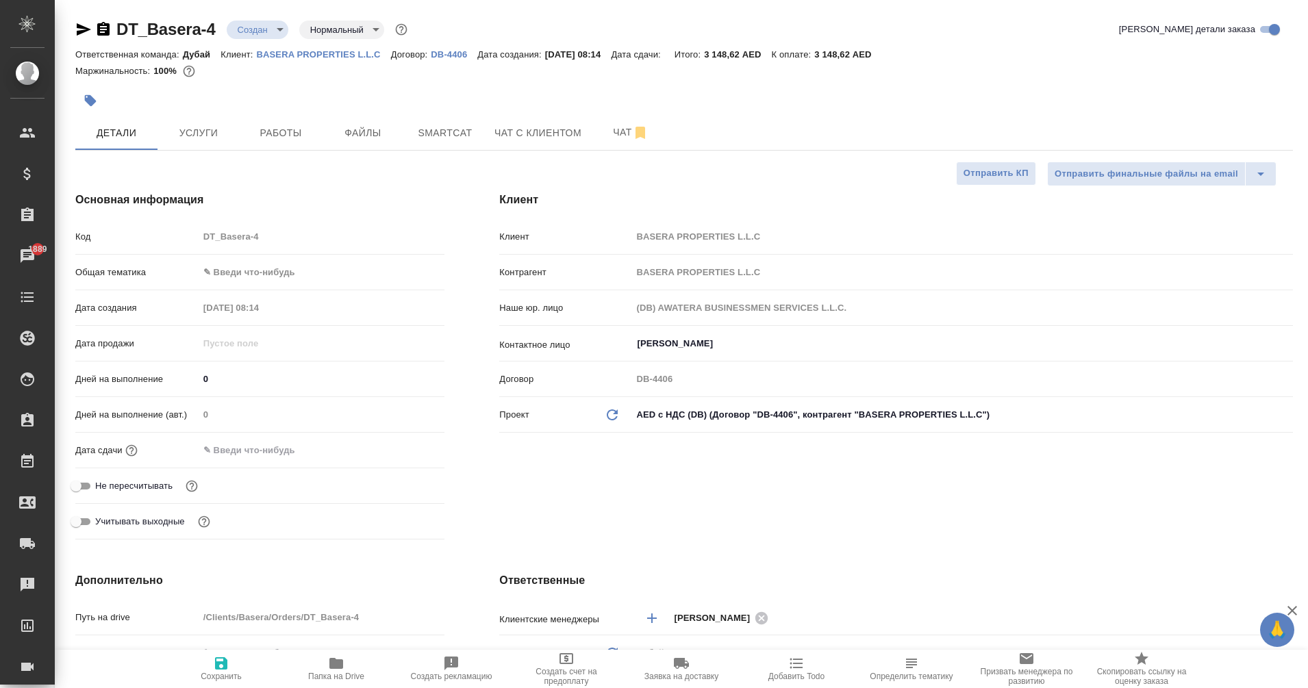
type textarea "x"
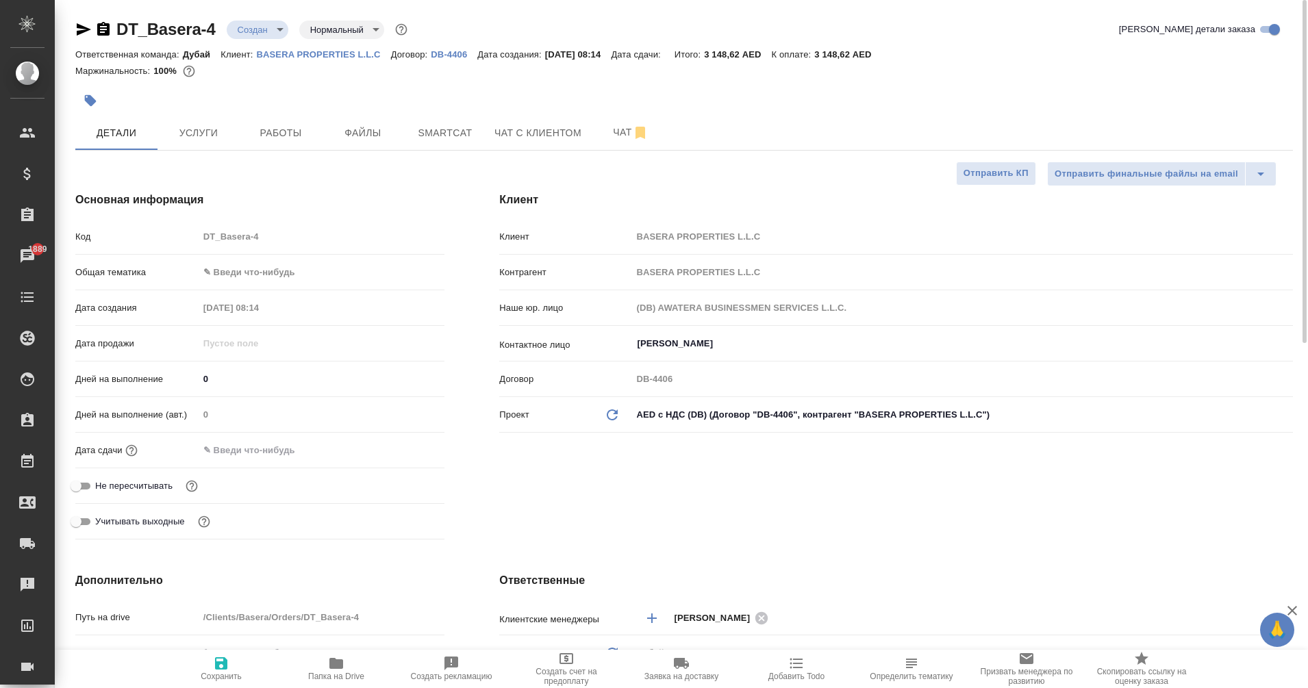
type textarea "x"
click at [210, 130] on span "Услуги" at bounding box center [199, 133] width 66 height 17
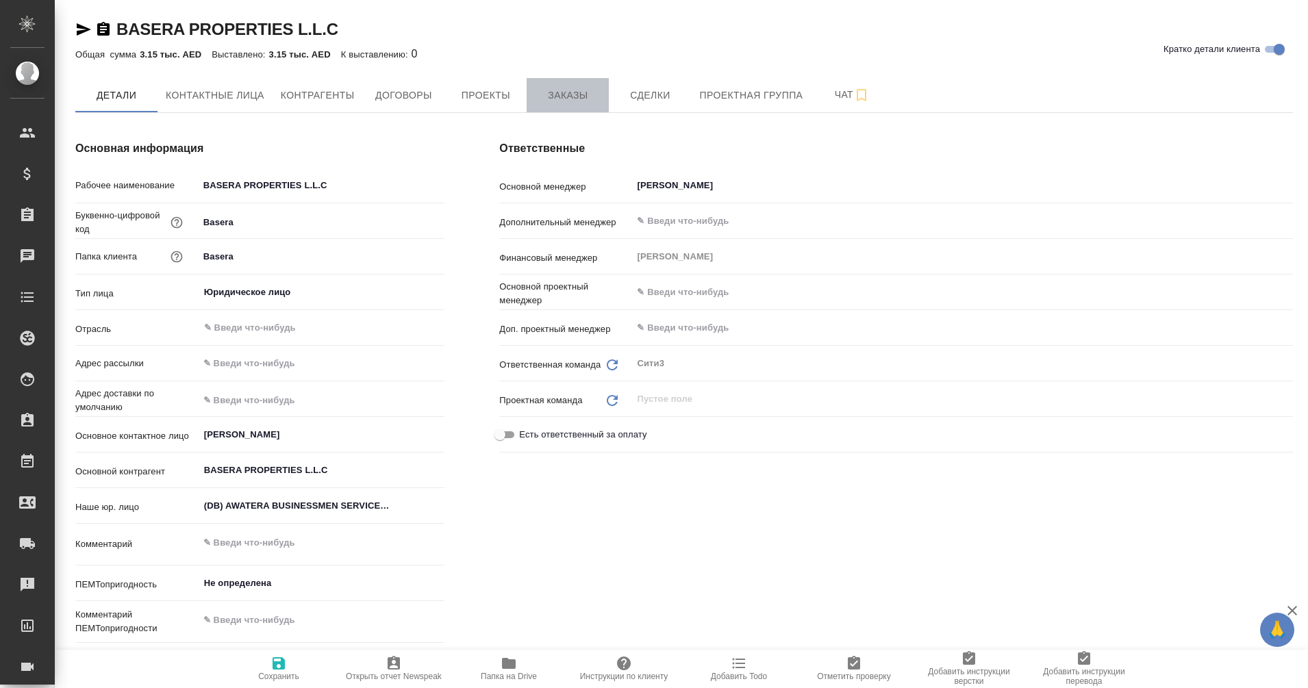
click at [565, 93] on span "Заказы" at bounding box center [568, 95] width 66 height 17
type textarea "x"
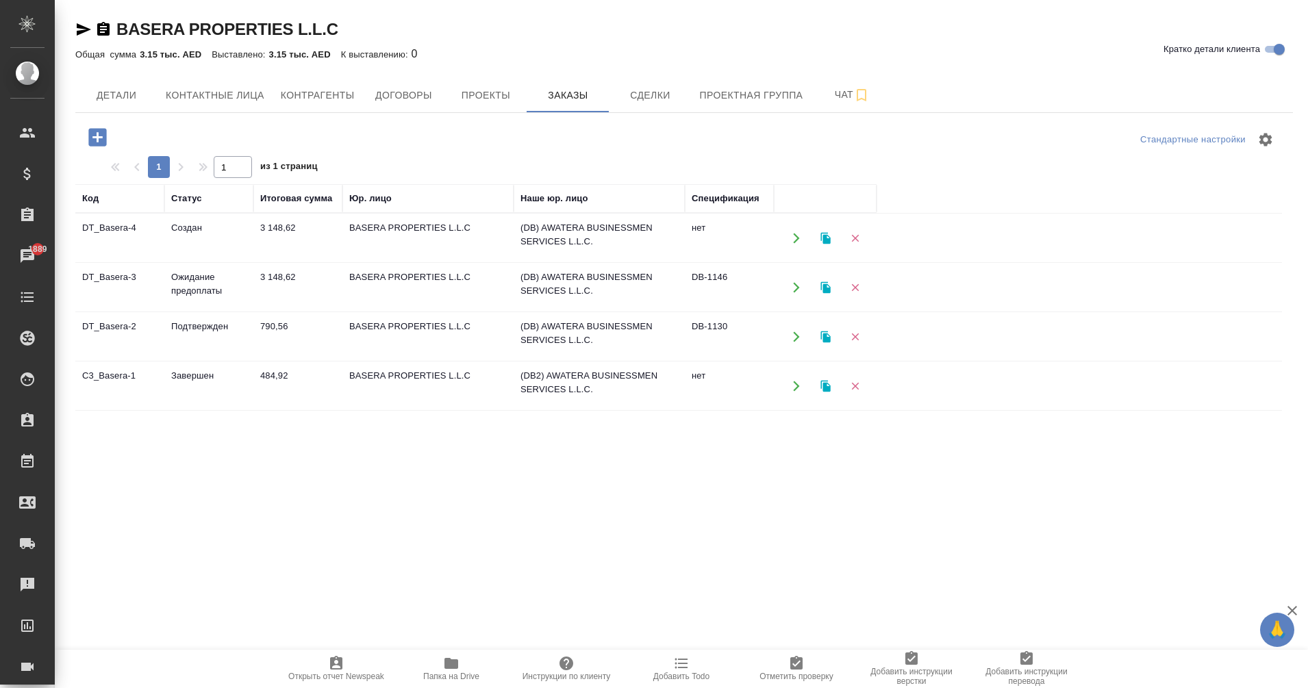
click at [273, 328] on td "790,56" at bounding box center [297, 337] width 89 height 48
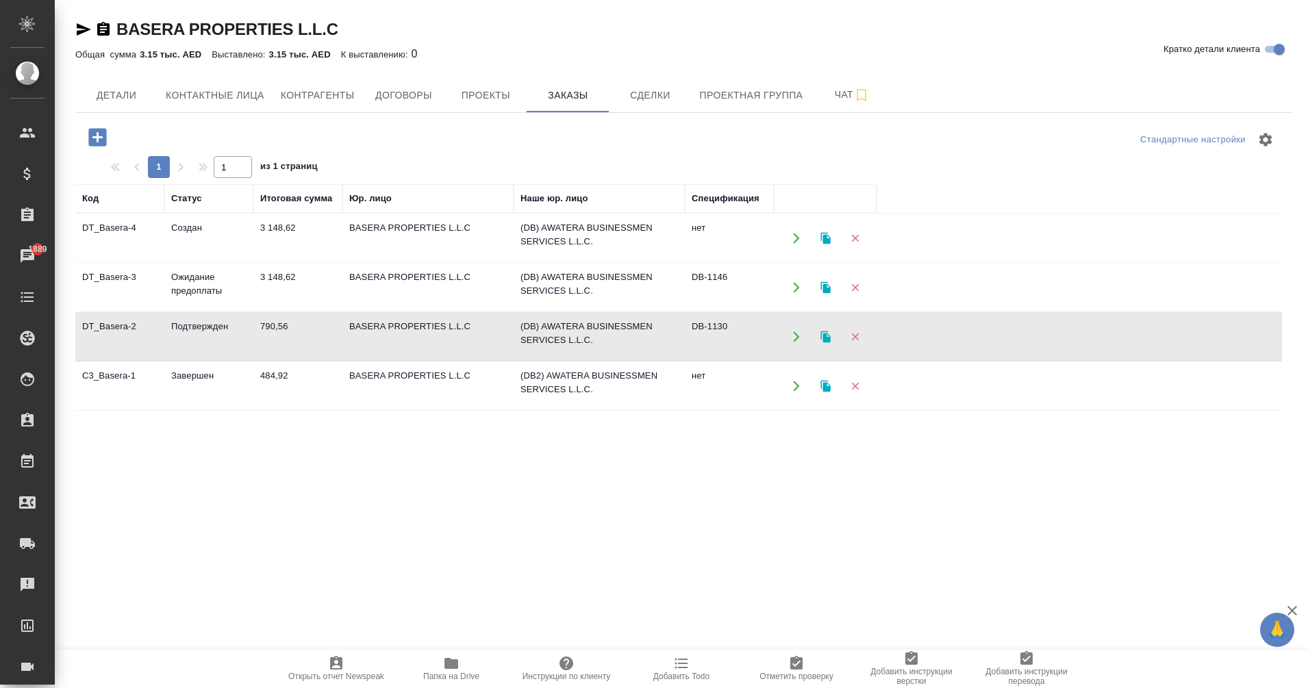
click at [273, 328] on td "790,56" at bounding box center [297, 337] width 89 height 48
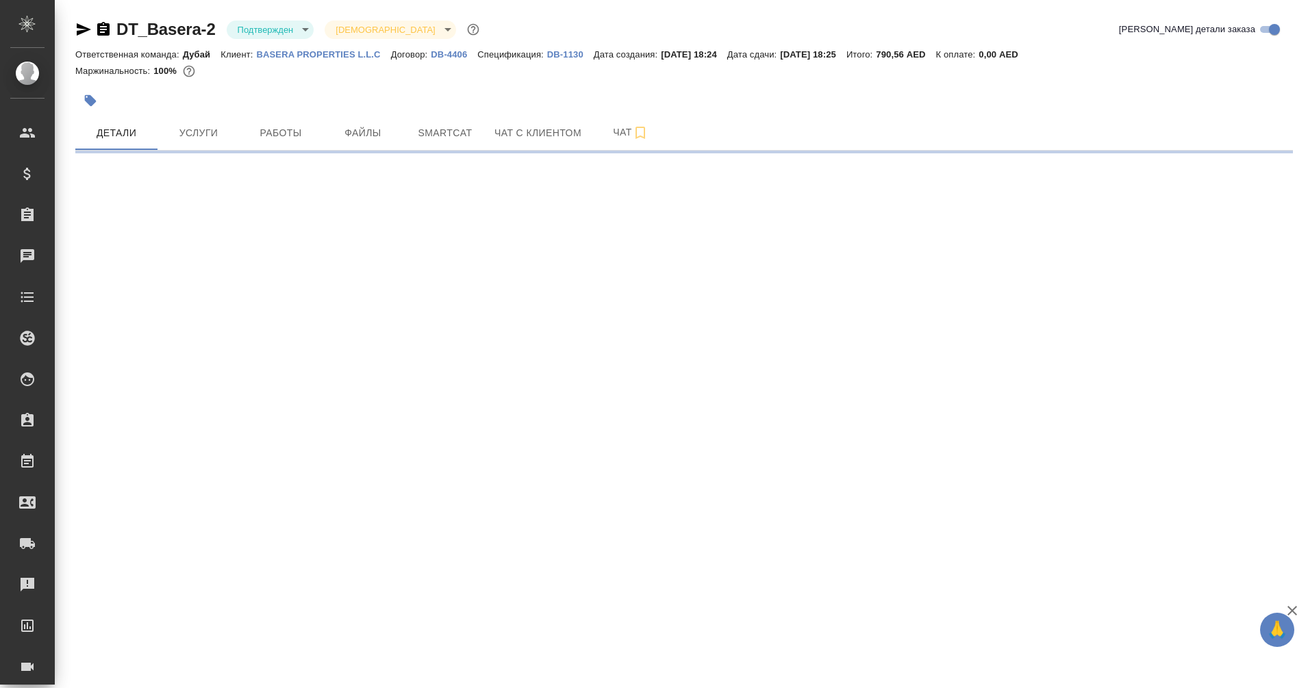
select select "RU"
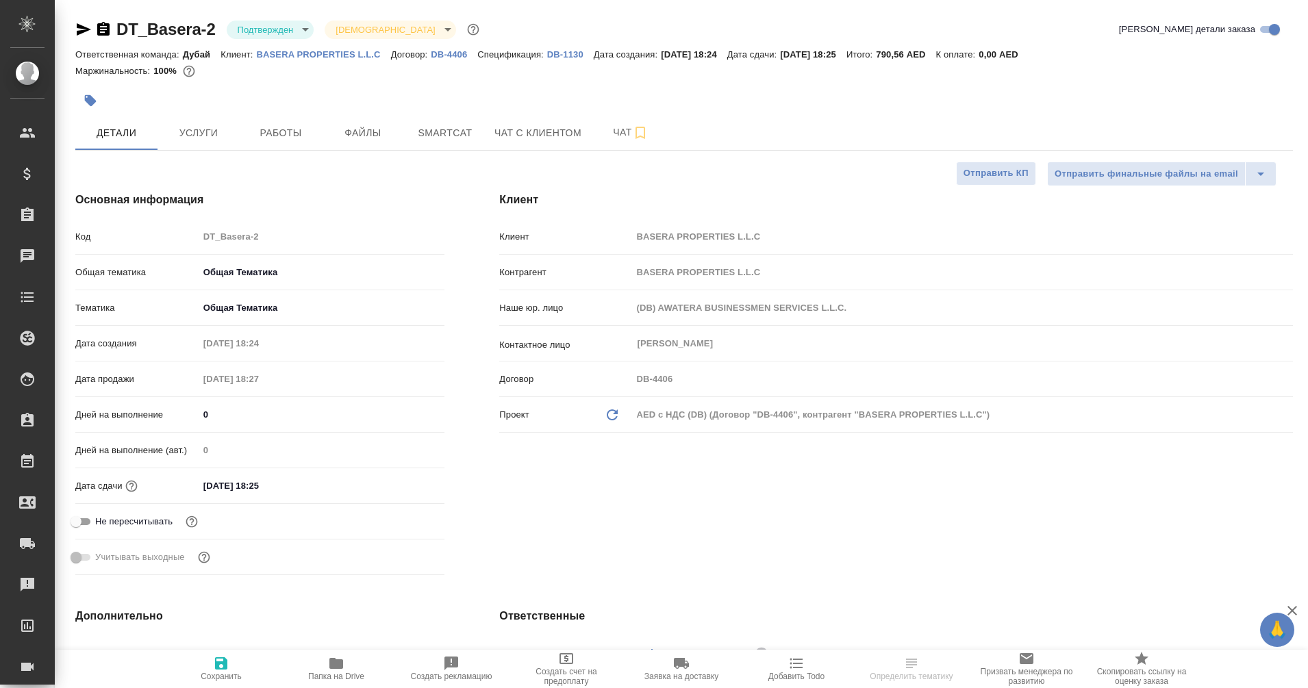
type textarea "x"
click at [561, 56] on p "DB-1130" at bounding box center [570, 54] width 47 height 10
type textarea "x"
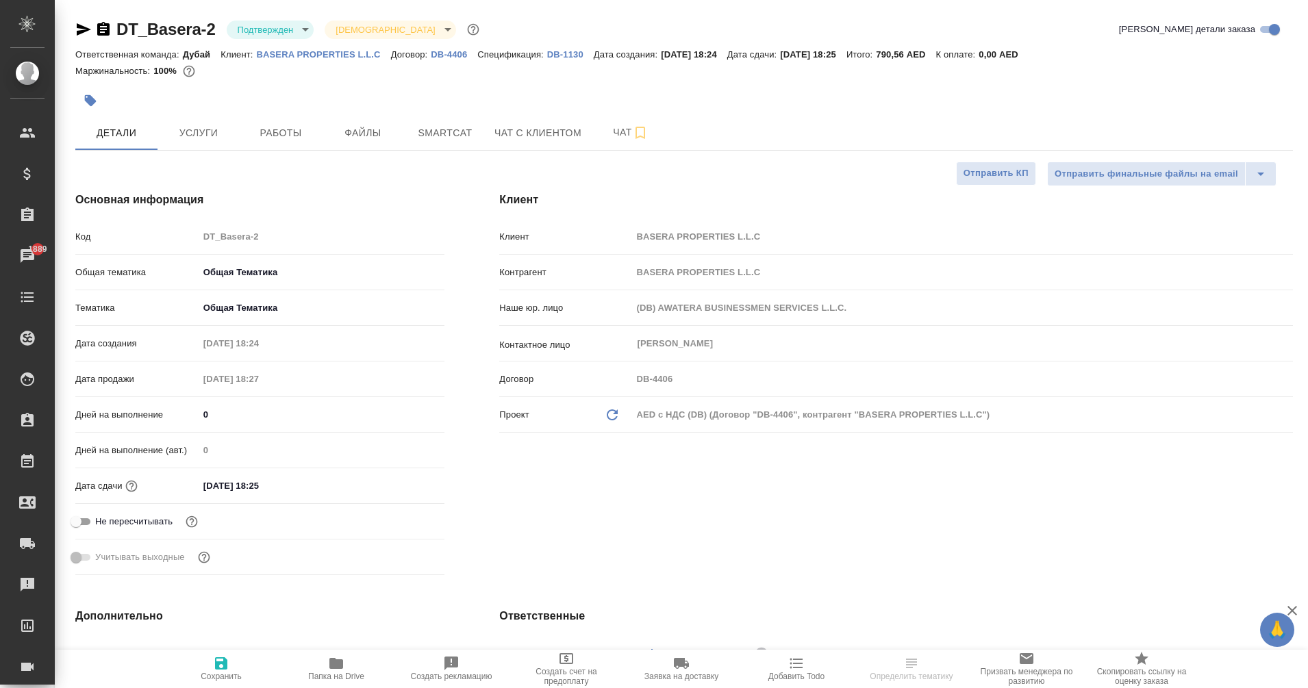
type textarea "x"
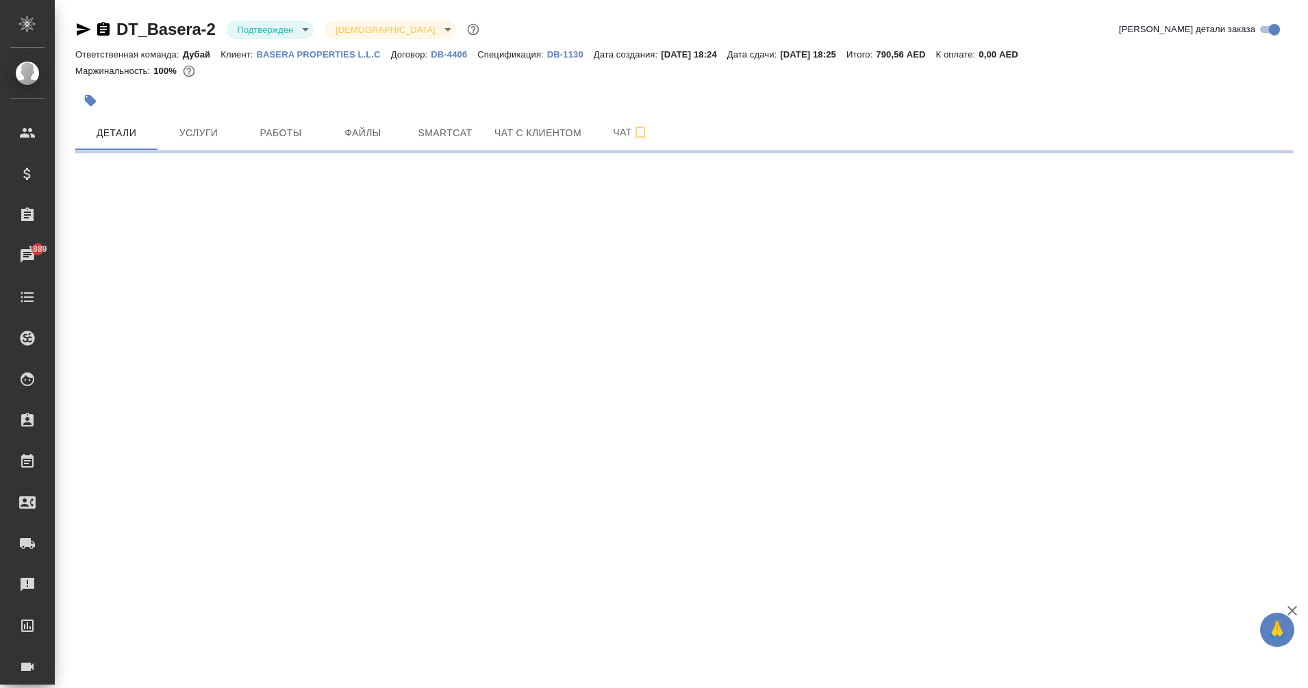
select select "RU"
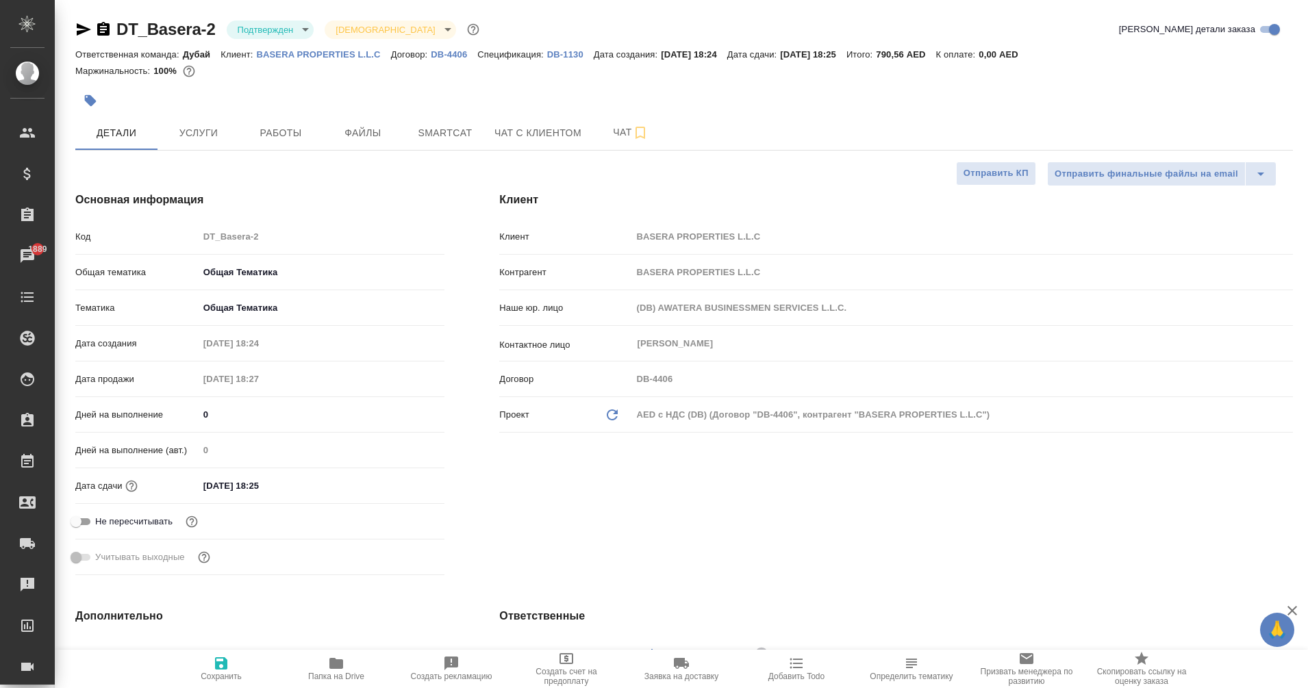
type textarea "x"
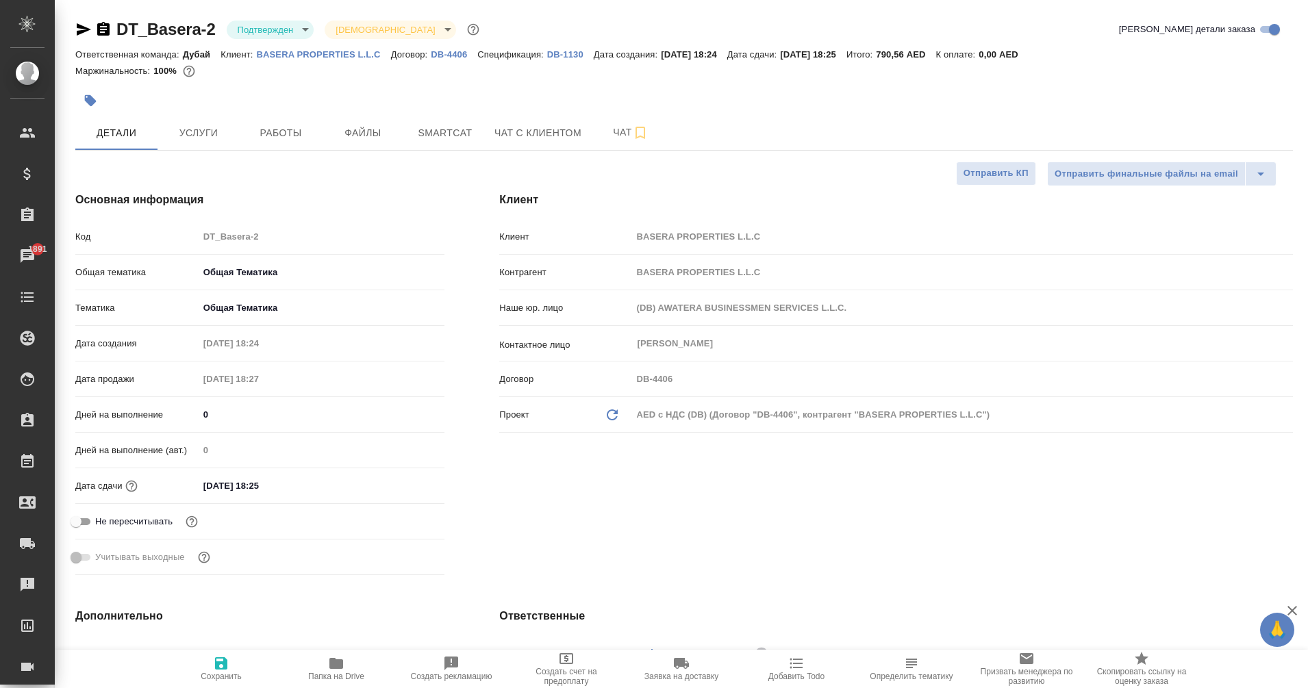
type textarea "x"
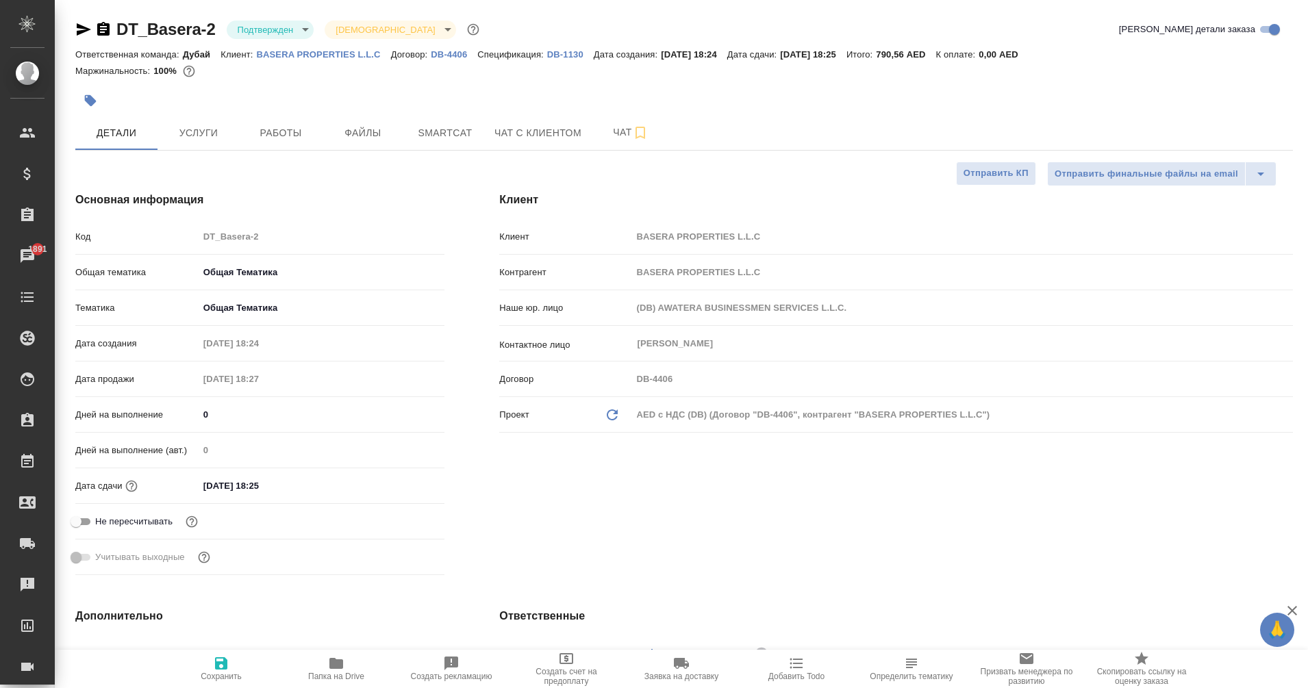
type textarea "x"
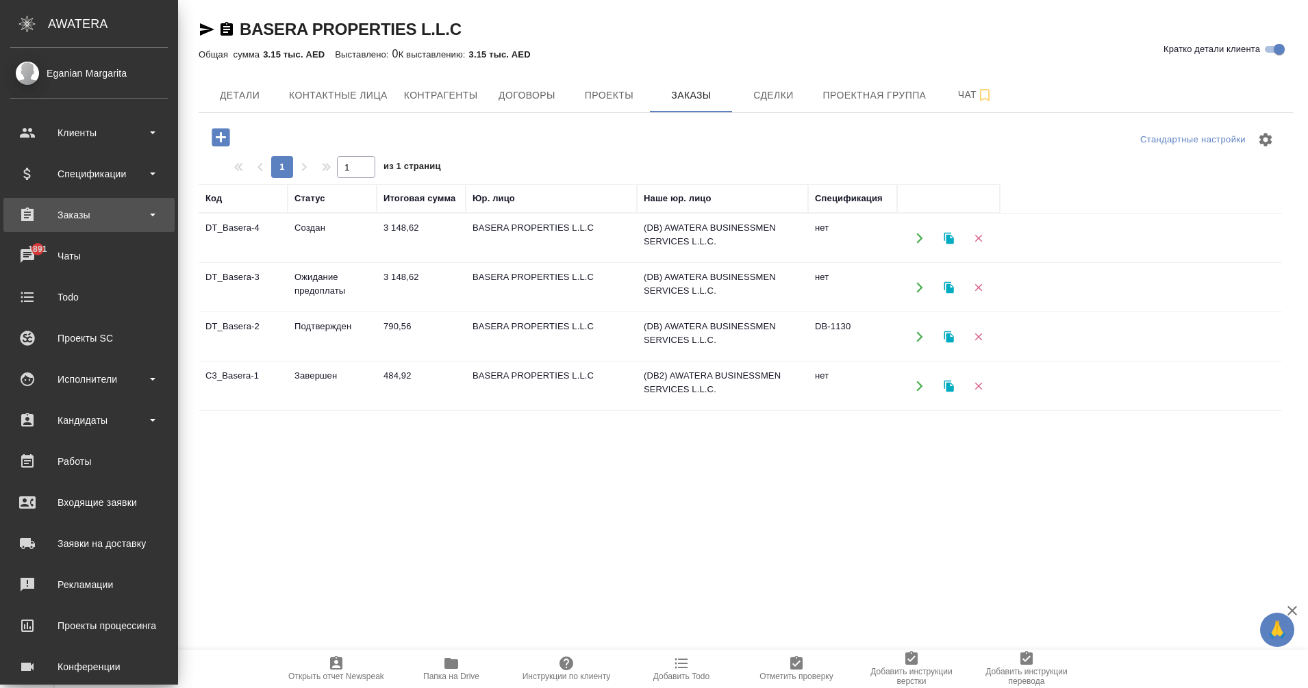
click at [62, 213] on div "Заказы" at bounding box center [88, 215] width 157 height 21
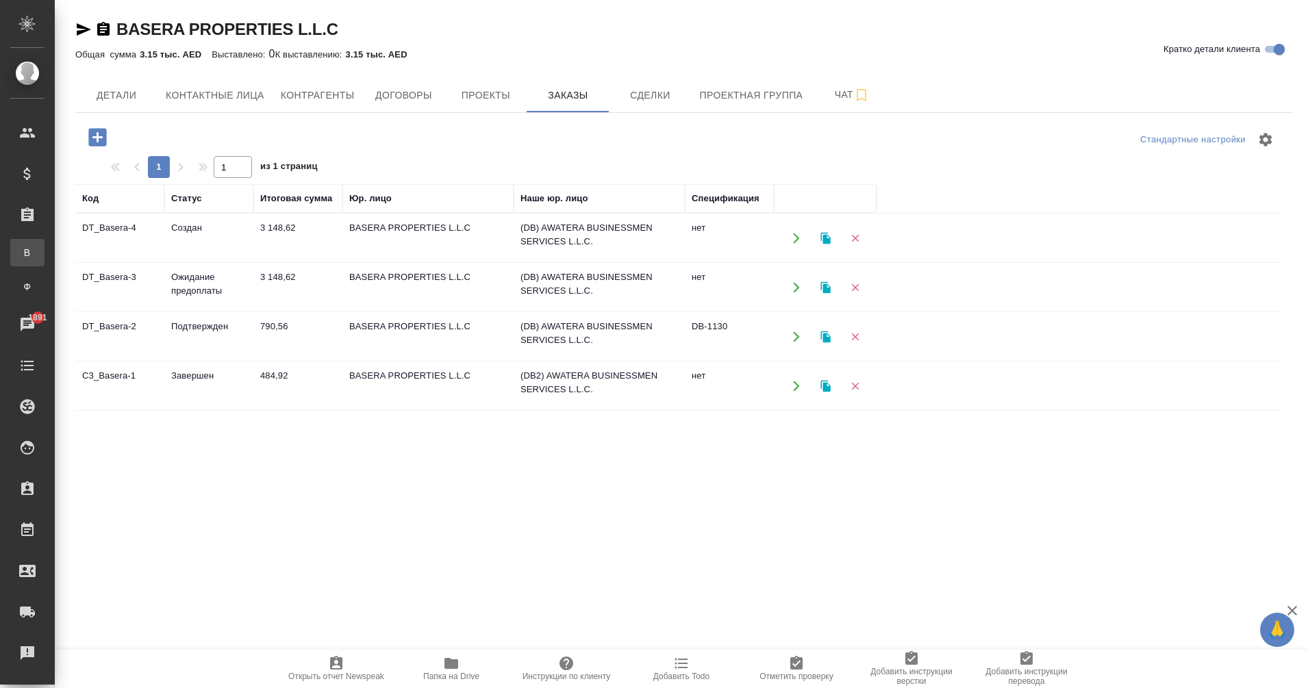
click at [88, 260] on div ".cls-1 fill:#fff; AWATERA Eganian [PERSON_NAME] Спецификации Заказы В Все заказ…" at bounding box center [654, 344] width 1308 height 688
click at [27, 164] on div "Спецификации" at bounding box center [10, 174] width 34 height 21
click at [62, 213] on div "BASERA PROPERTIES L.L.C Кратко детали клиента Общая сумма 3.15 тыс. AED Выставл…" at bounding box center [681, 380] width 1253 height 760
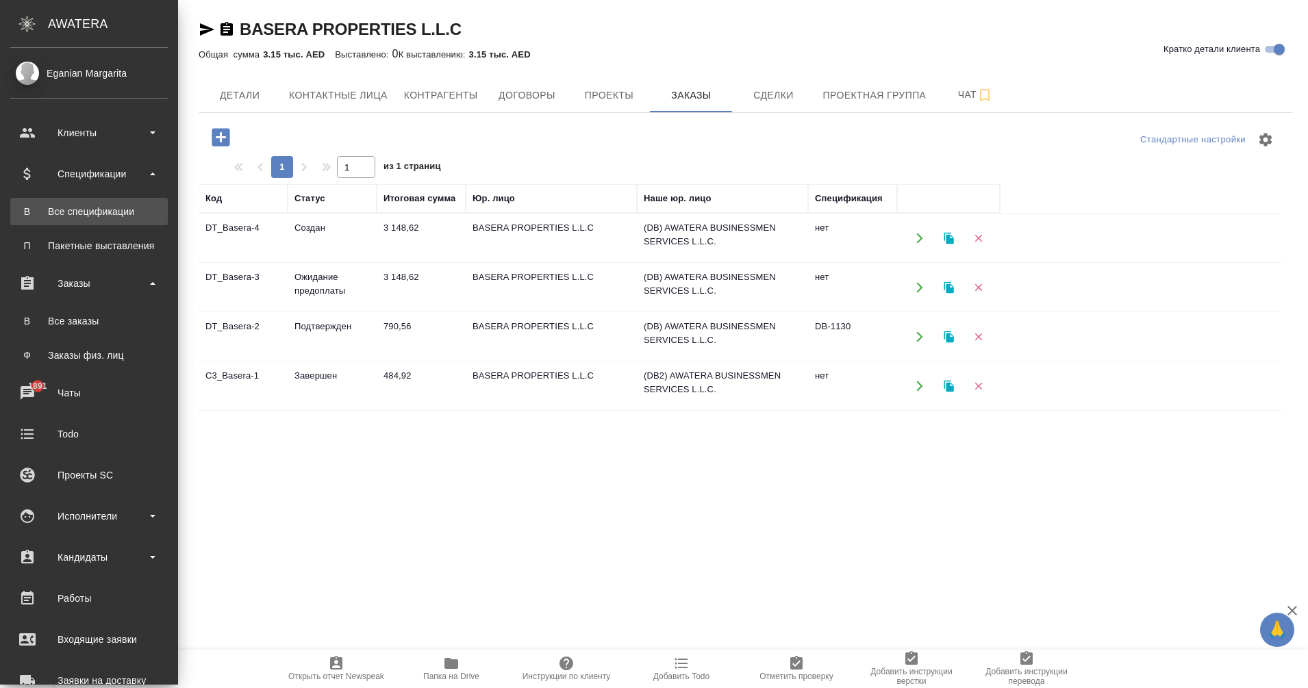
click at [55, 213] on div "Все спецификации" at bounding box center [89, 212] width 144 height 14
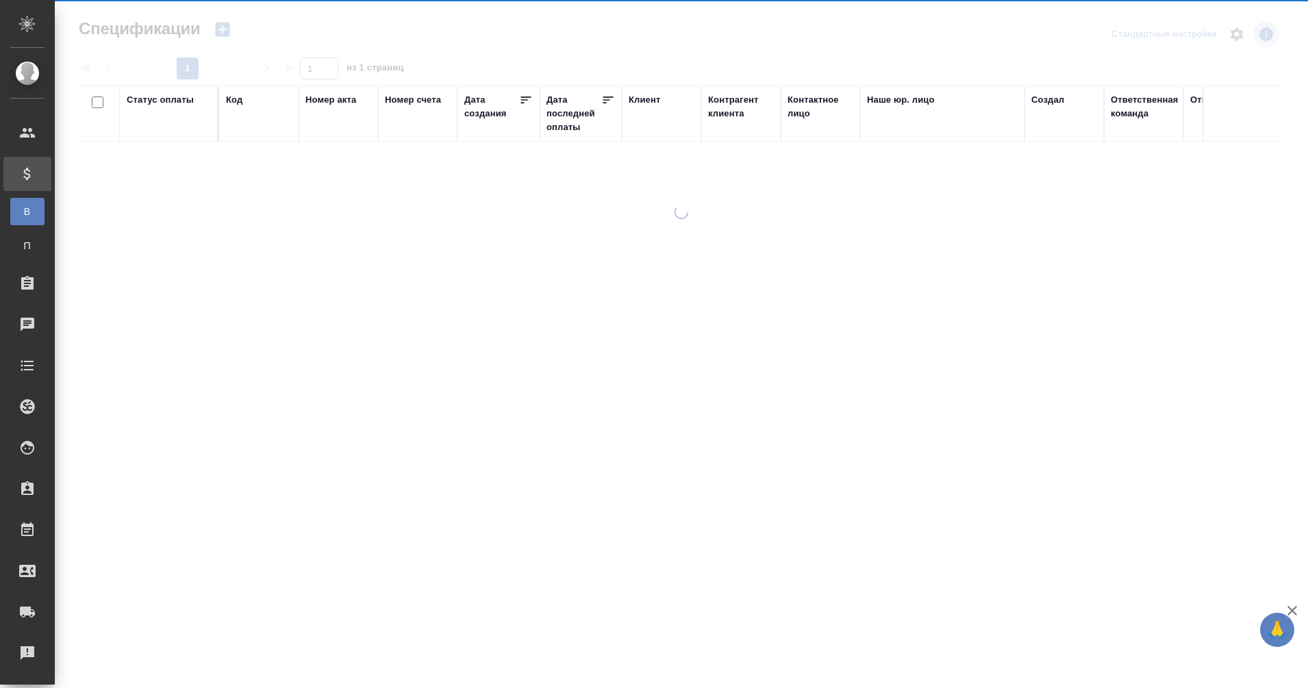
click at [25, 212] on span "В" at bounding box center [27, 212] width 21 height 14
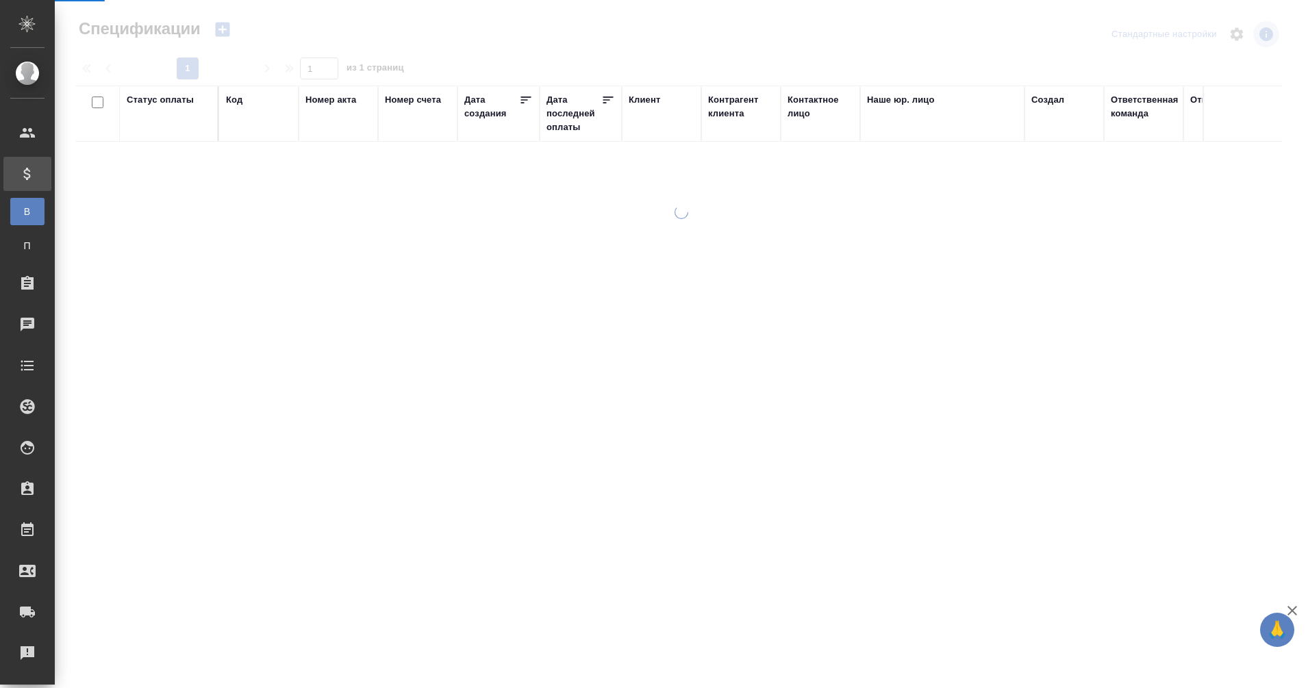
click at [25, 212] on span "В" at bounding box center [27, 212] width 21 height 14
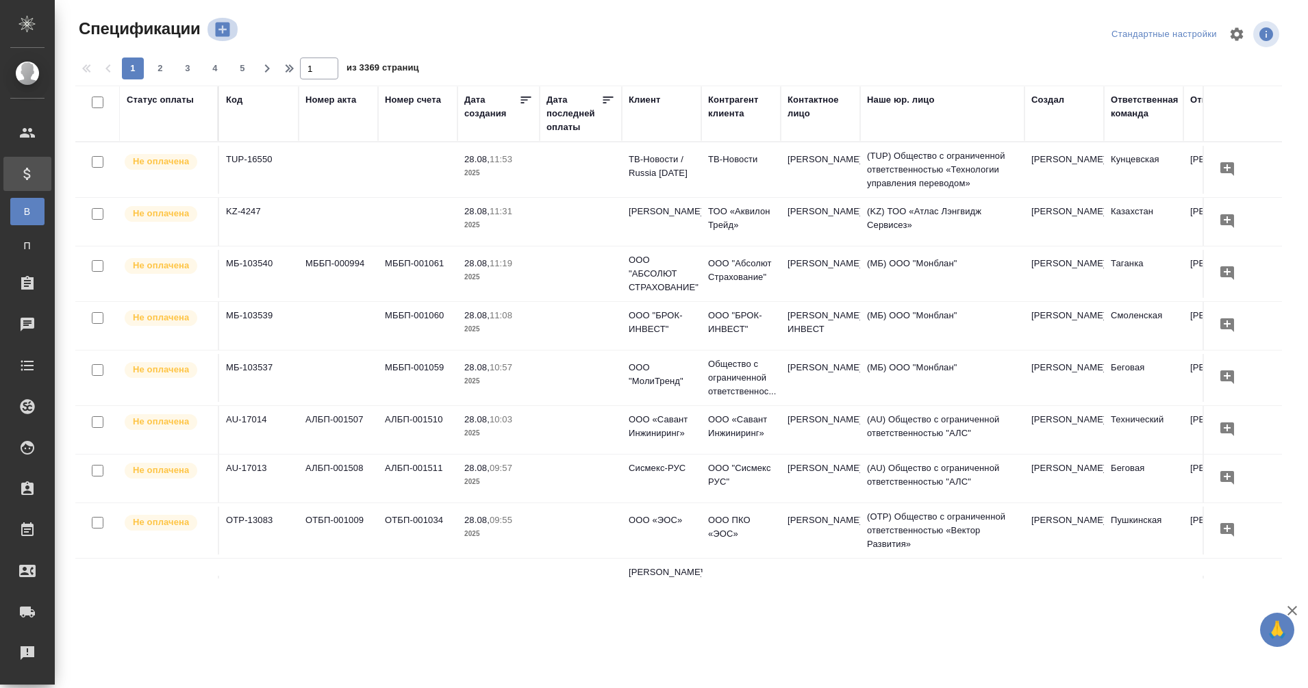
click at [220, 29] on icon "button" at bounding box center [222, 29] width 19 height 19
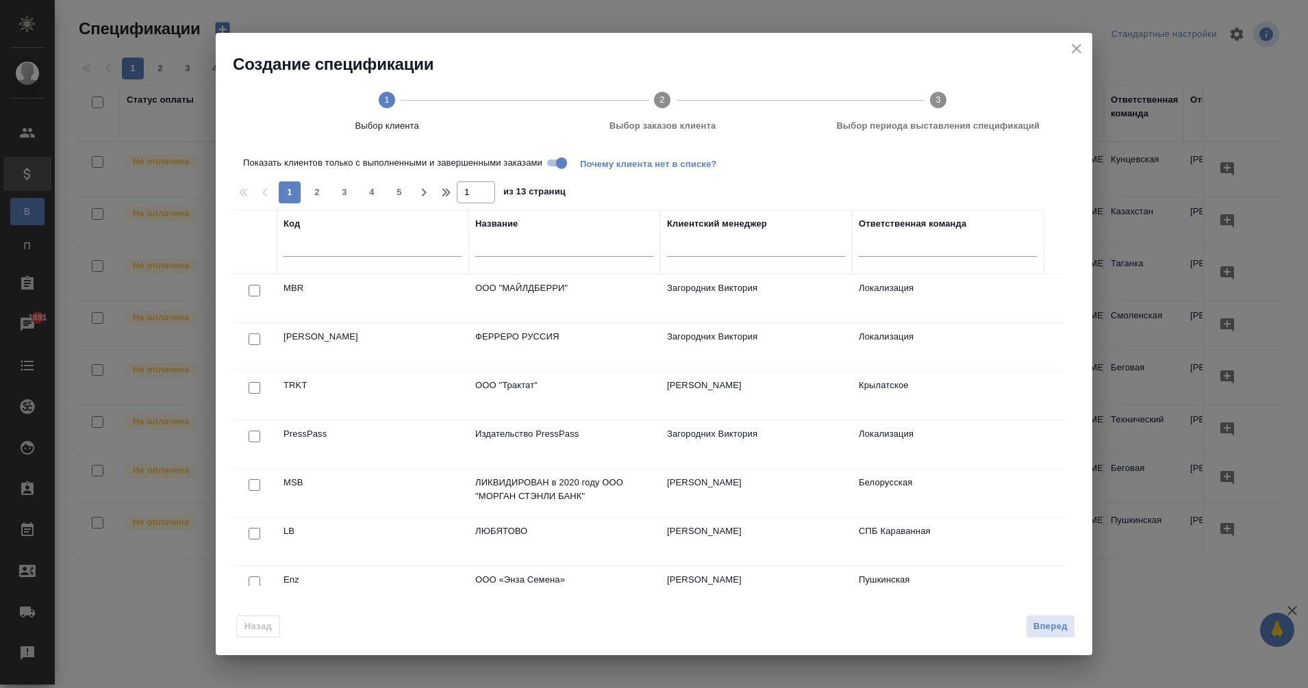
click at [529, 251] on input "text" at bounding box center [564, 247] width 178 height 17
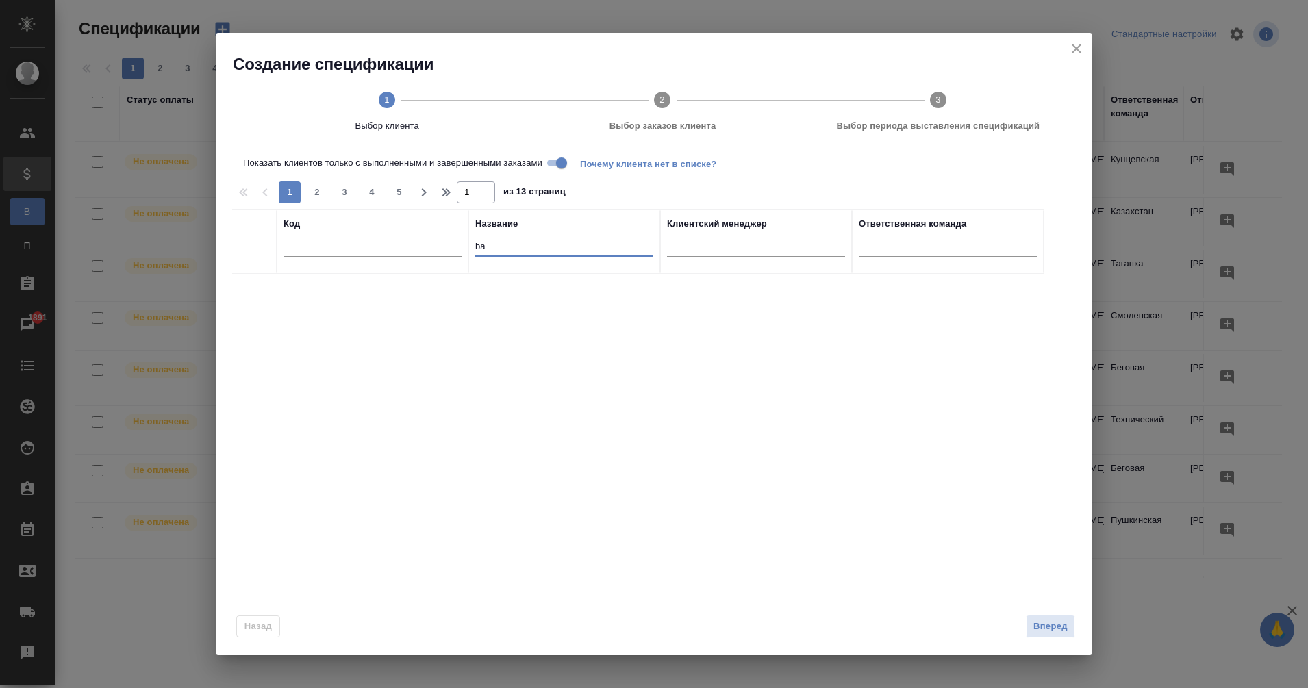
type input "b"
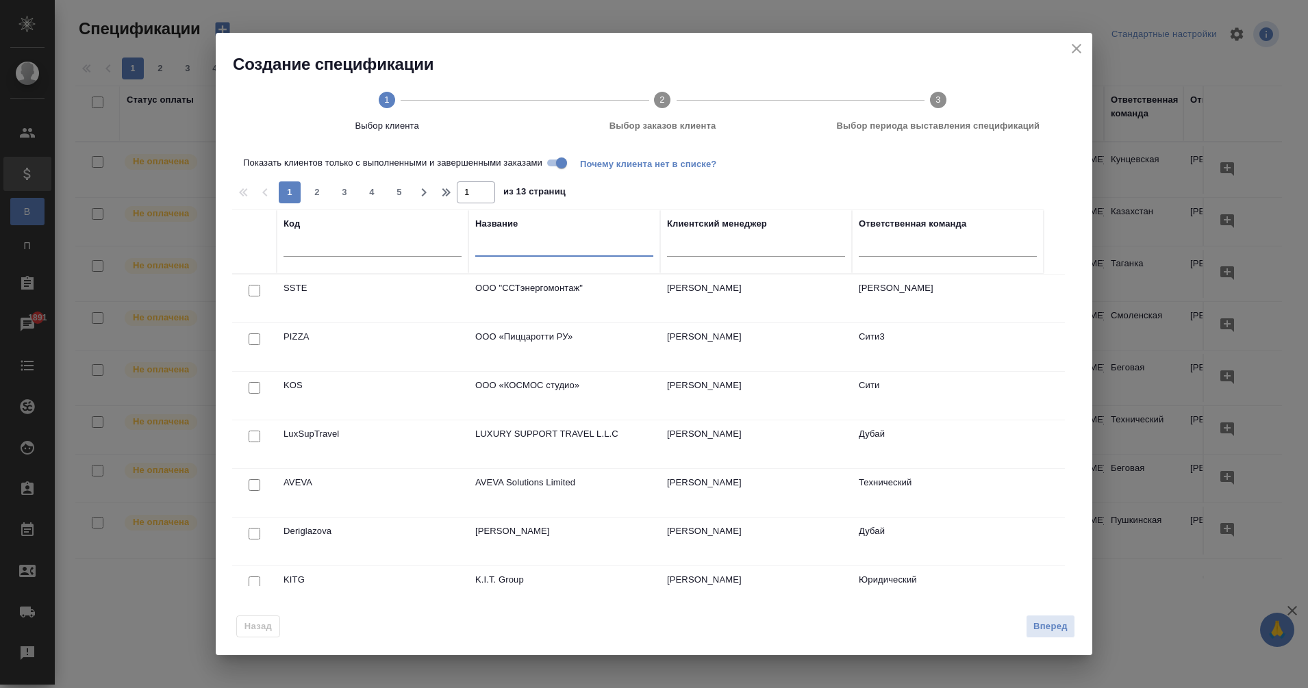
click at [359, 246] on input "text" at bounding box center [372, 247] width 178 height 17
